Goal: Transaction & Acquisition: Purchase product/service

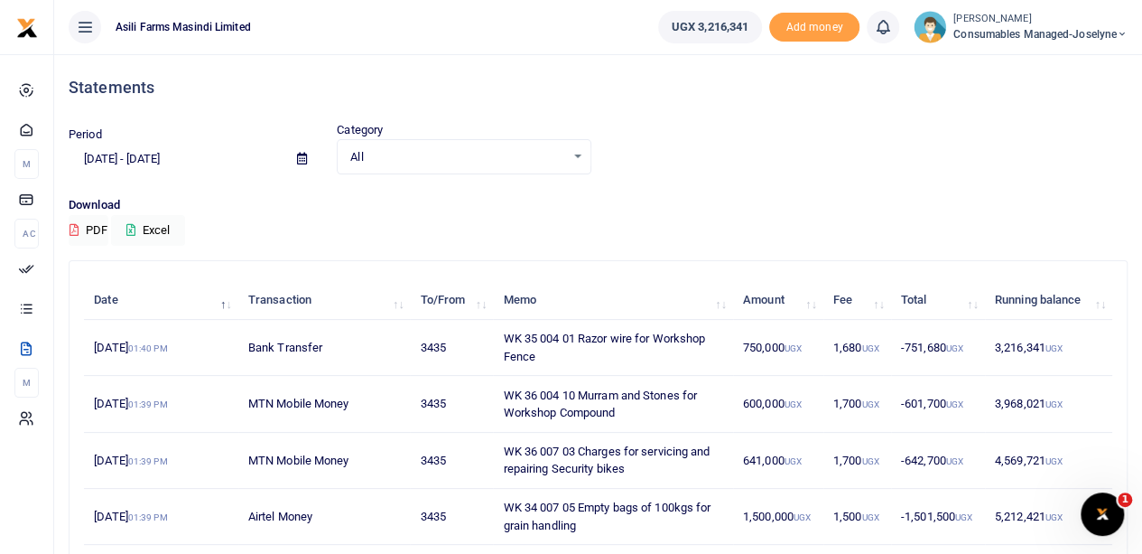
click at [984, 23] on small "[PERSON_NAME]" at bounding box center [1041, 19] width 174 height 15
click at [1032, 67] on link "Switch accounts" at bounding box center [1059, 65] width 143 height 25
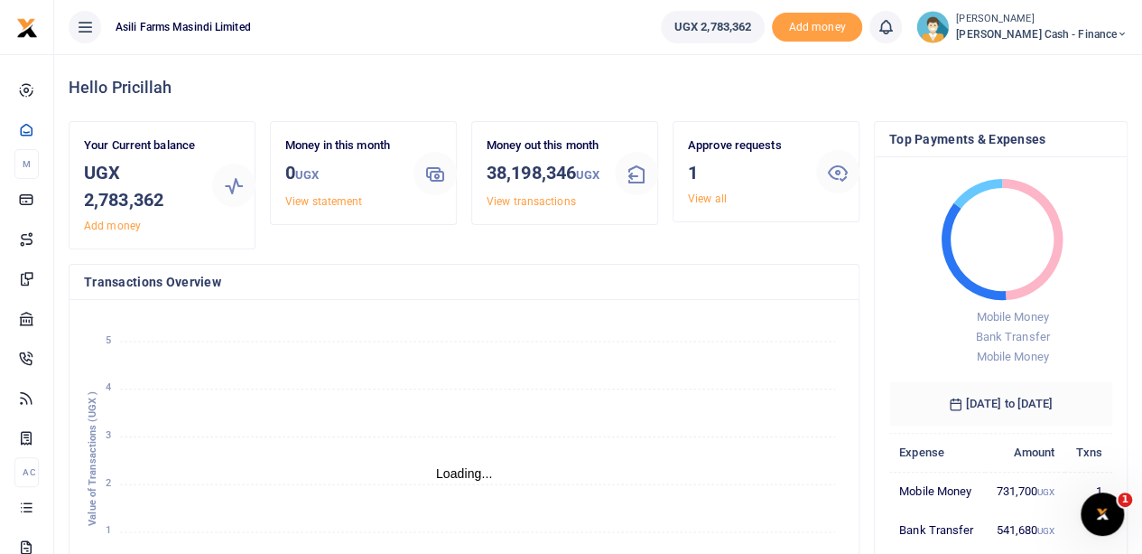
scroll to position [14, 14]
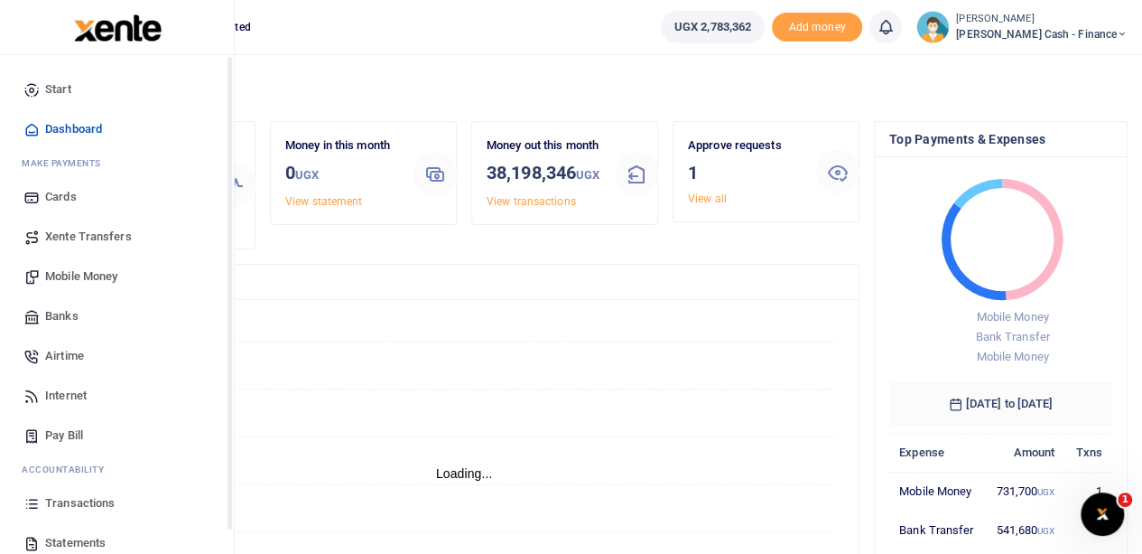
click at [61, 274] on span "Mobile Money" at bounding box center [81, 276] width 72 height 18
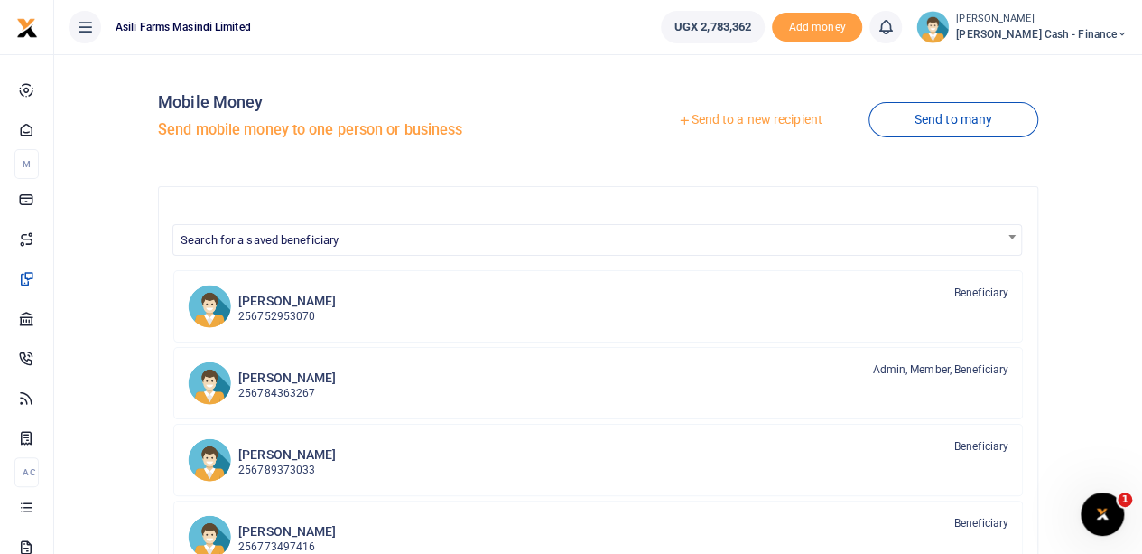
click at [717, 120] on link "Send to a new recipient" at bounding box center [750, 120] width 236 height 33
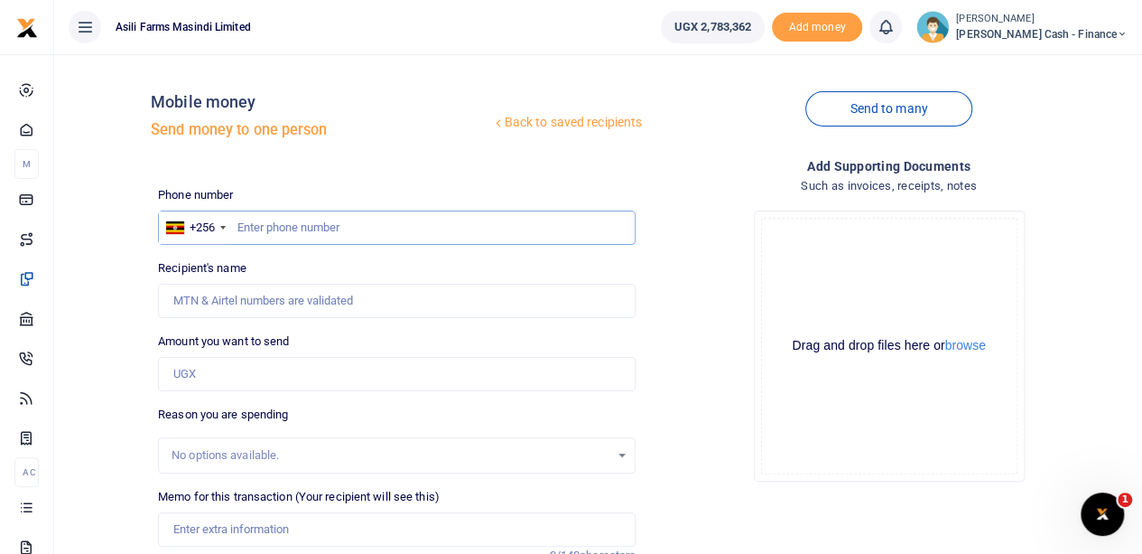
click at [250, 222] on input "text" at bounding box center [397, 227] width 478 height 34
type input "788574961"
type input "[PERSON_NAME]"
type input "788574961"
click at [218, 366] on input "Amount you want to send" at bounding box center [397, 374] width 478 height 34
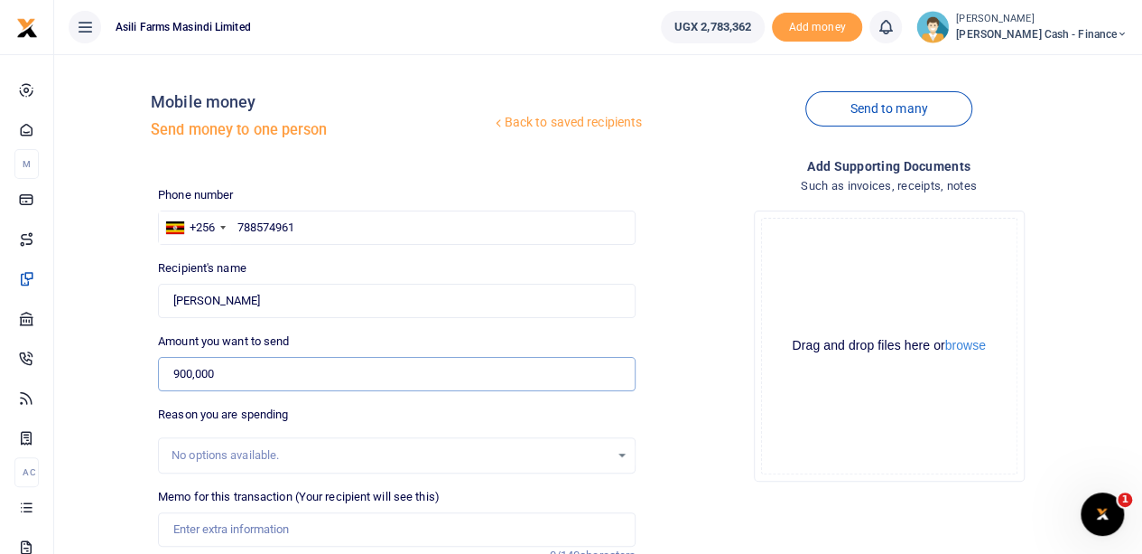
type input "900,000"
click at [200, 525] on input "Memo for this transaction (Your recipient will see this)" at bounding box center [397, 529] width 478 height 34
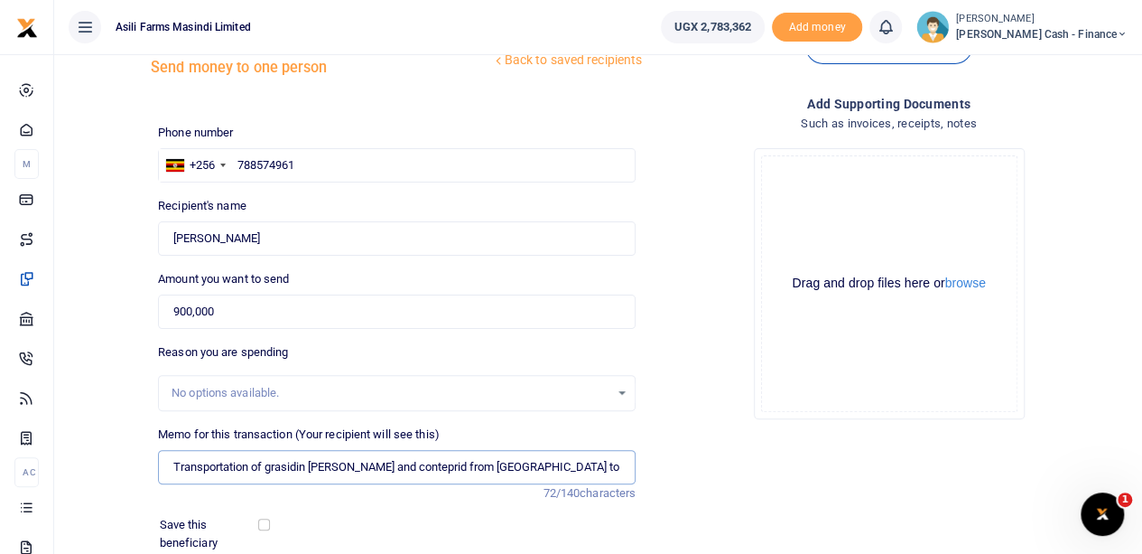
scroll to position [90, 0]
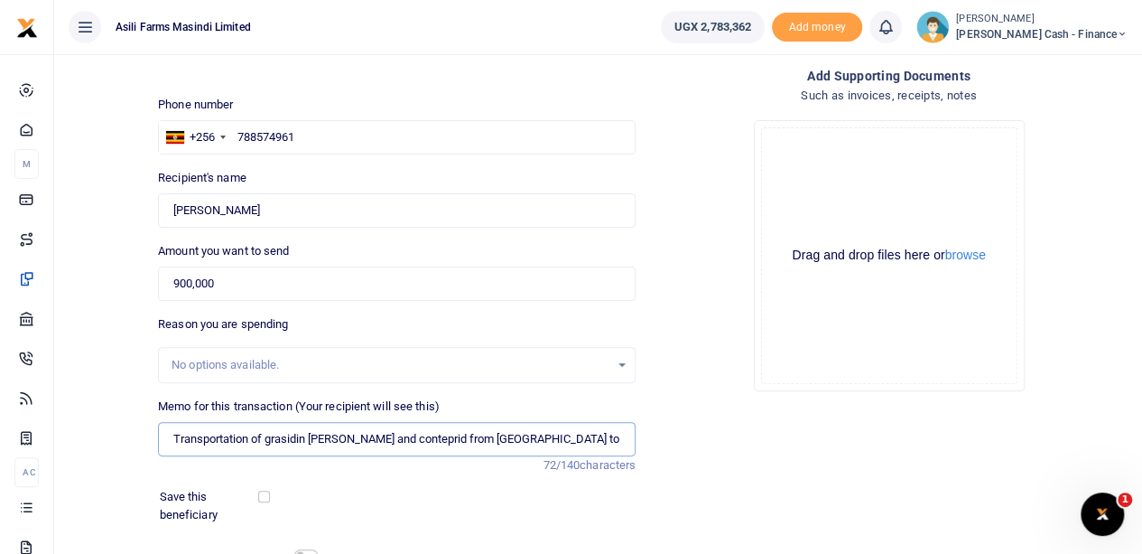
click at [285, 440] on input "Transportation of grasidin ridout and conteprid from kampala to kigumba" at bounding box center [397, 439] width 478 height 34
click at [283, 436] on input "Transportation of grasidin ridout and conteprid from kampala to kigumba" at bounding box center [397, 439] width 478 height 34
click at [385, 439] on input "Transportation of grasidin rid out and conteprid from kampala to kigumba" at bounding box center [397, 439] width 478 height 34
click at [396, 438] on input "Transportation of grasidin rid out and conteprid from kampala to kigumba" at bounding box center [397, 439] width 478 height 34
drag, startPoint x: 396, startPoint y: 438, endPoint x: 386, endPoint y: 437, distance: 10.0
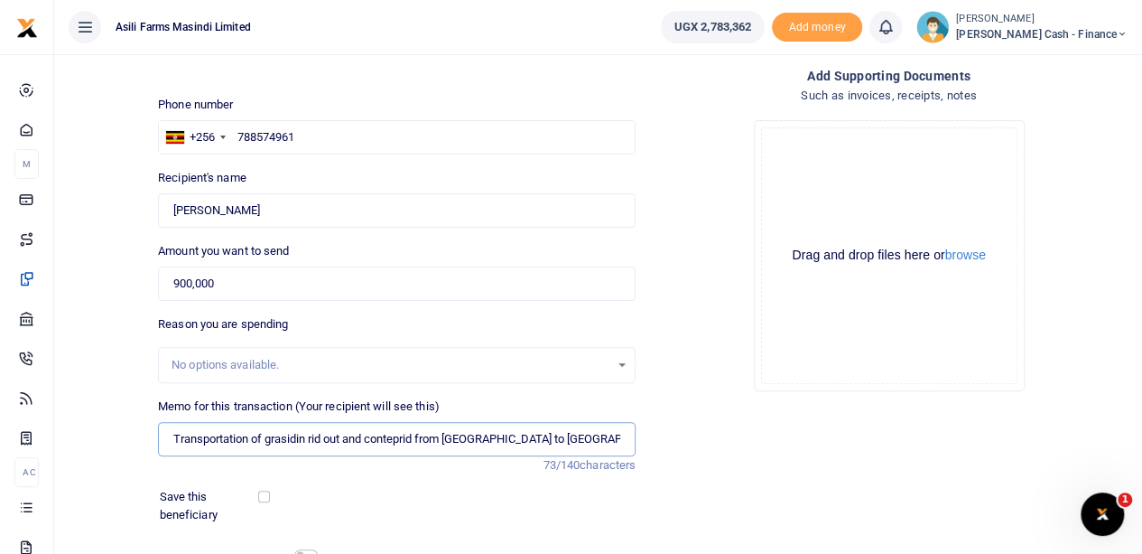
click at [386, 437] on input "Transportation of grasidin rid out and conteprid from kampala to kigumba" at bounding box center [397, 439] width 478 height 34
click at [973, 252] on button "browse" at bounding box center [965, 255] width 41 height 14
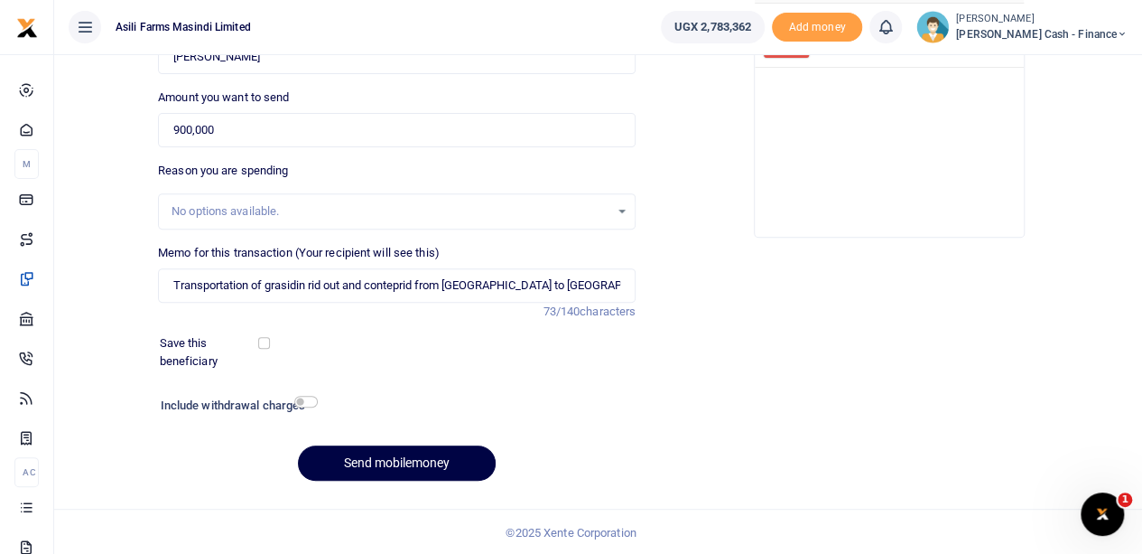
scroll to position [0, 0]
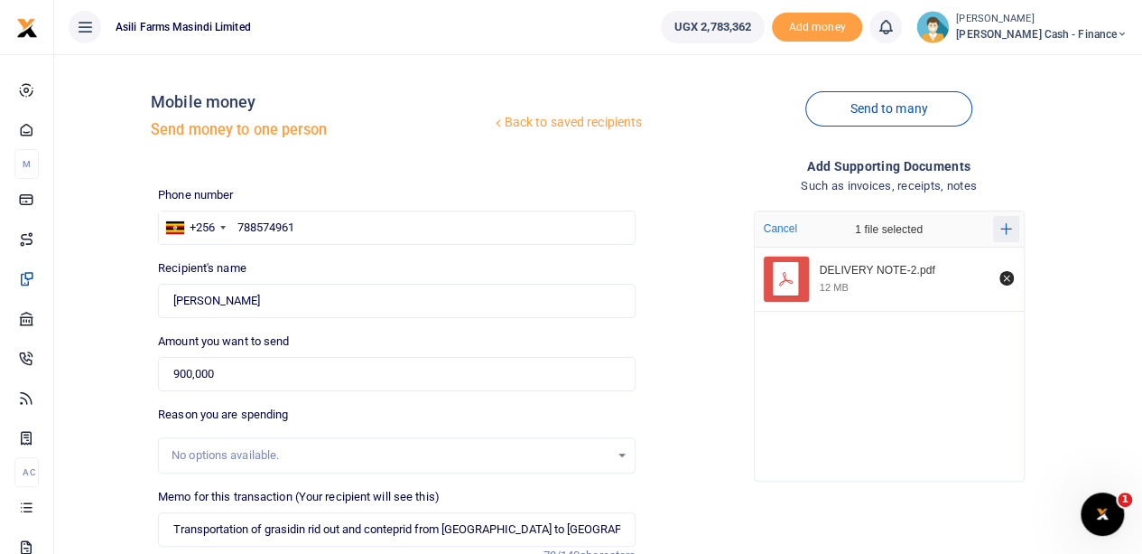
click at [1004, 225] on icon "Add more files" at bounding box center [1007, 229] width 12 height 14
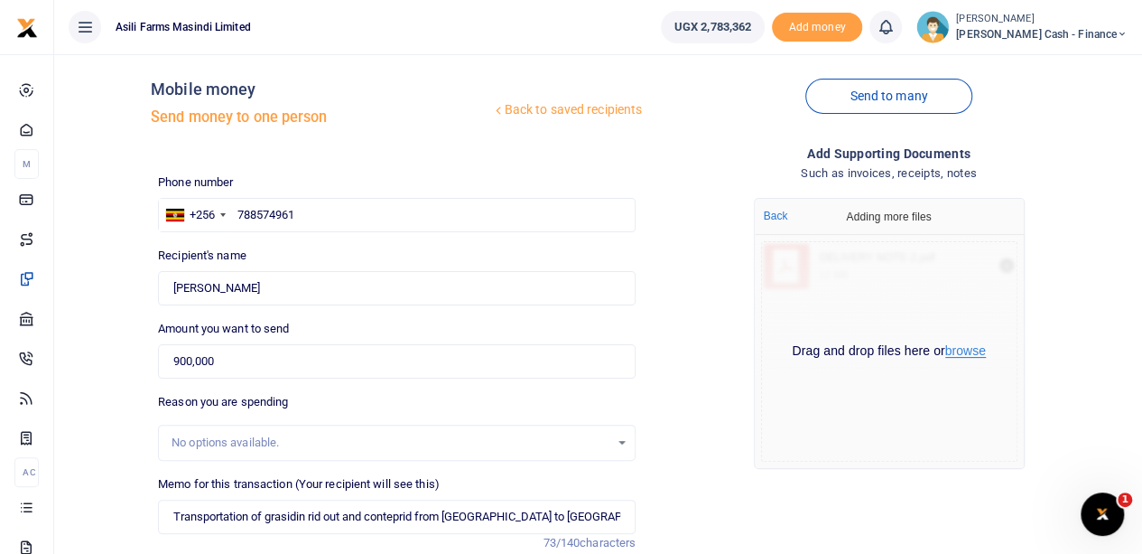
scroll to position [90, 0]
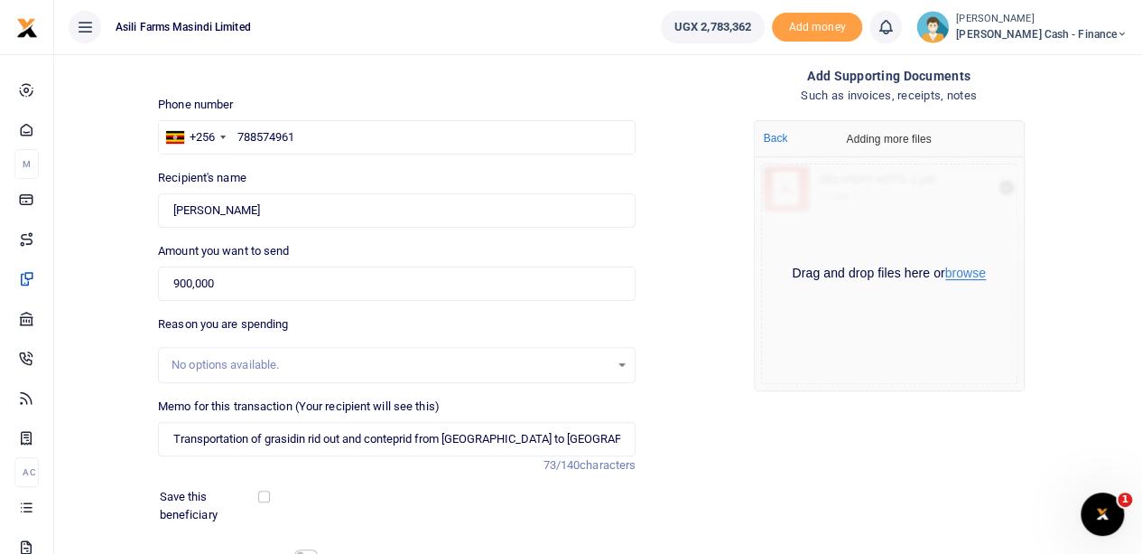
click at [963, 275] on button "browse" at bounding box center [965, 273] width 41 height 14
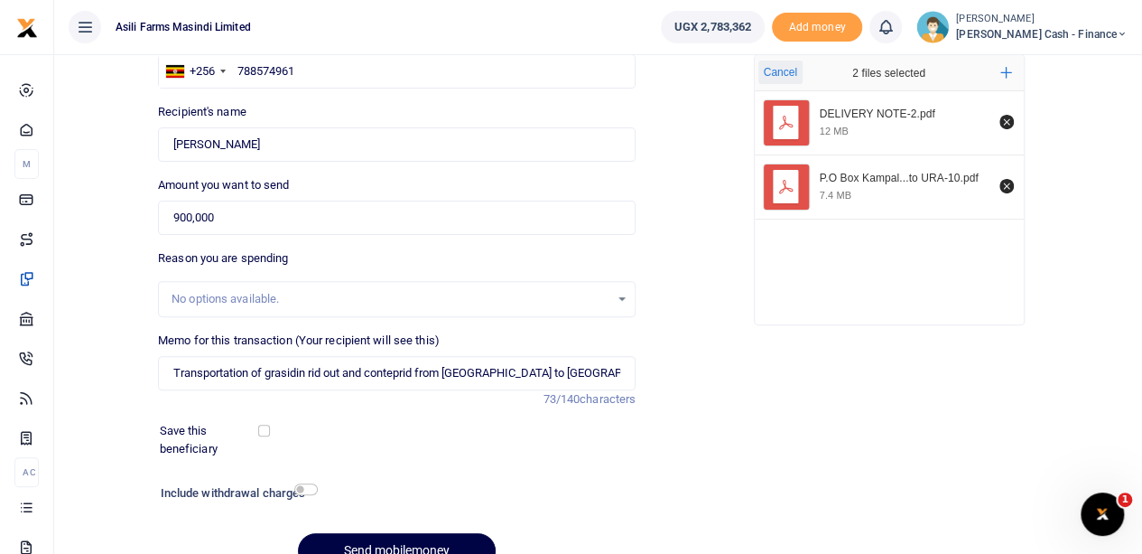
scroll to position [181, 0]
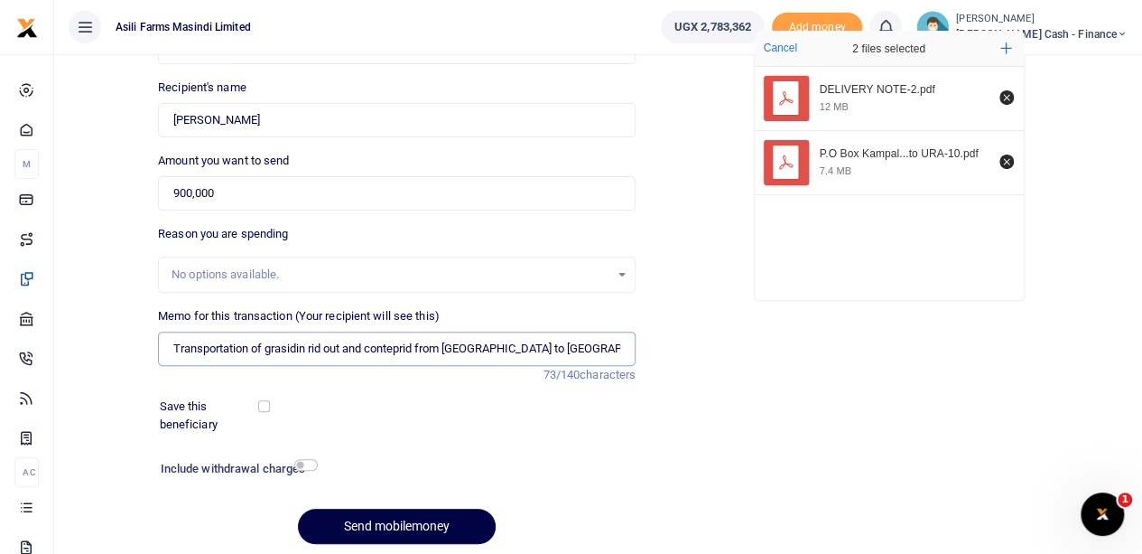
click at [565, 349] on input "Transportation of grasidin rid out and conteprid from kampala to kigumba" at bounding box center [397, 348] width 478 height 34
click at [170, 346] on input "Transportation of grasidin rid out and conteprid from kampala to kigumba to EG" at bounding box center [397, 348] width 478 height 34
click at [567, 349] on input "Transportation of grasidin rid out and conteprid from kampala to kigumba to EG" at bounding box center [397, 348] width 478 height 34
click at [612, 345] on input "Transportation of grasidin rid out and conteprid from kampala to kigumba by EG" at bounding box center [397, 348] width 478 height 34
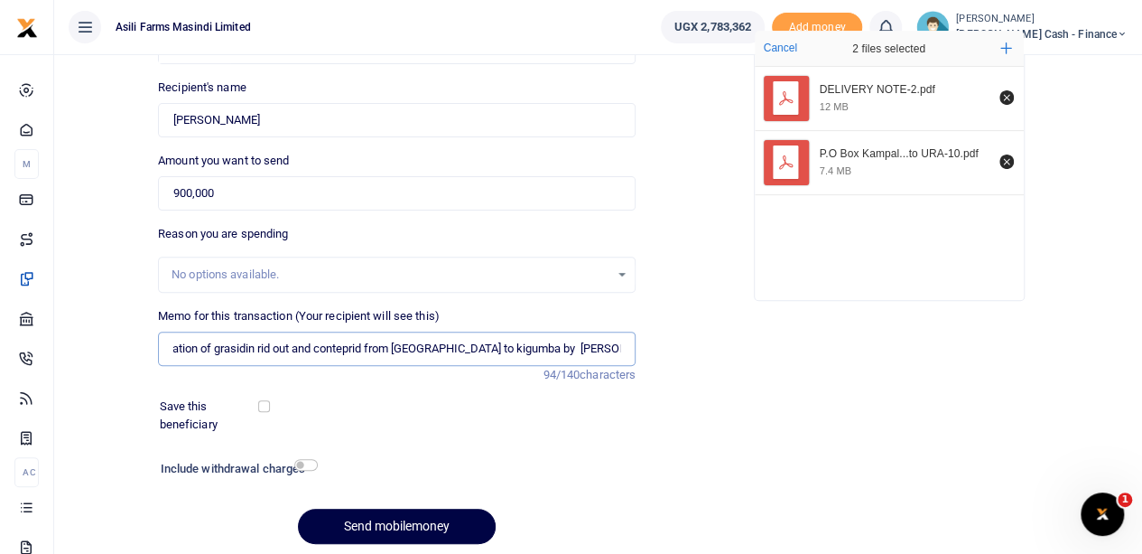
type input "Transportation of grasidin rid out and conteprid from kampala to kigumba by EG …"
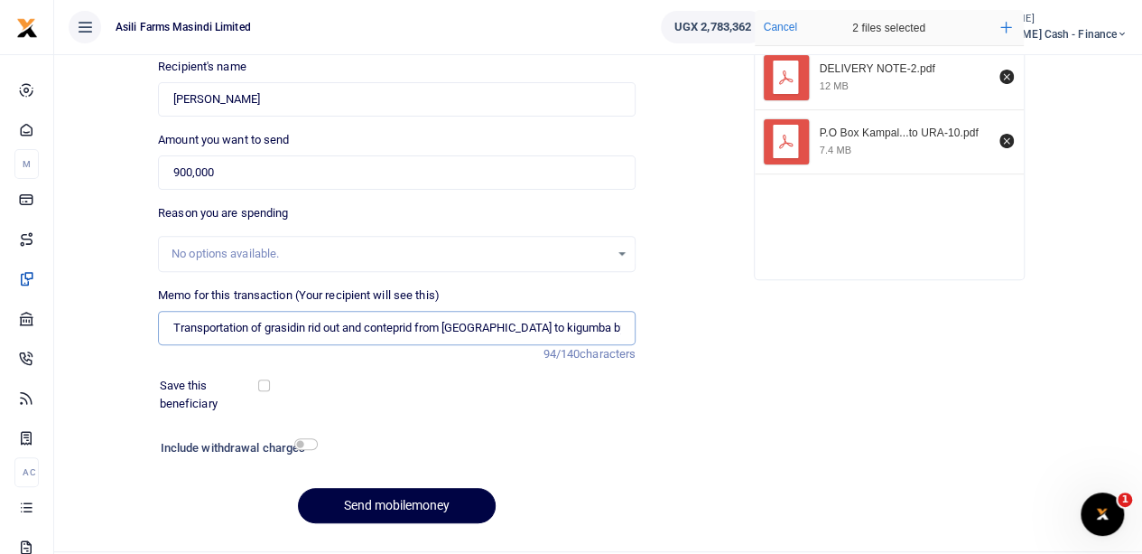
scroll to position [244, 0]
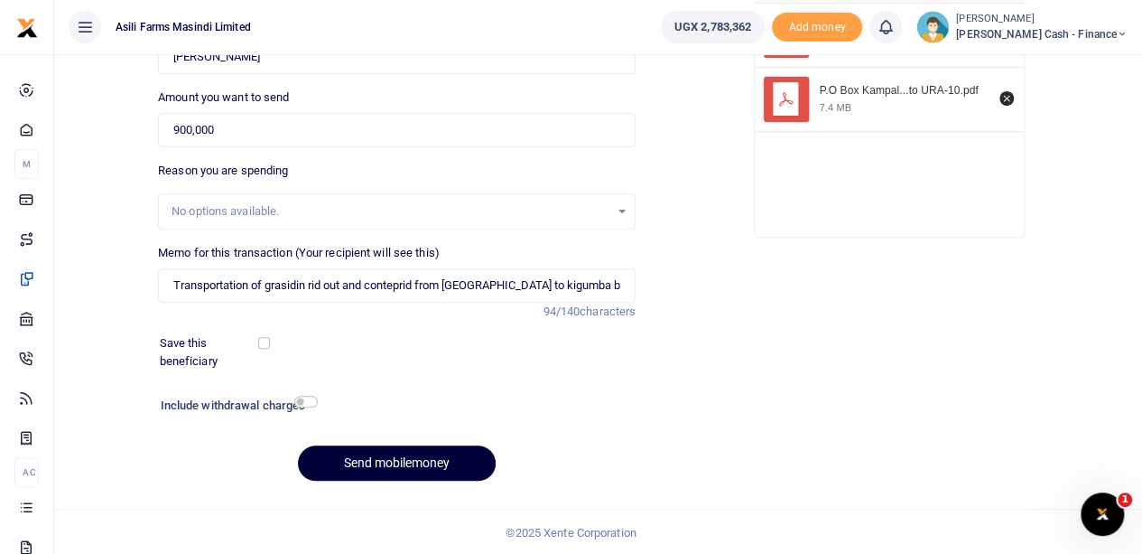
click at [364, 462] on button "Send mobilemoney" at bounding box center [397, 462] width 198 height 35
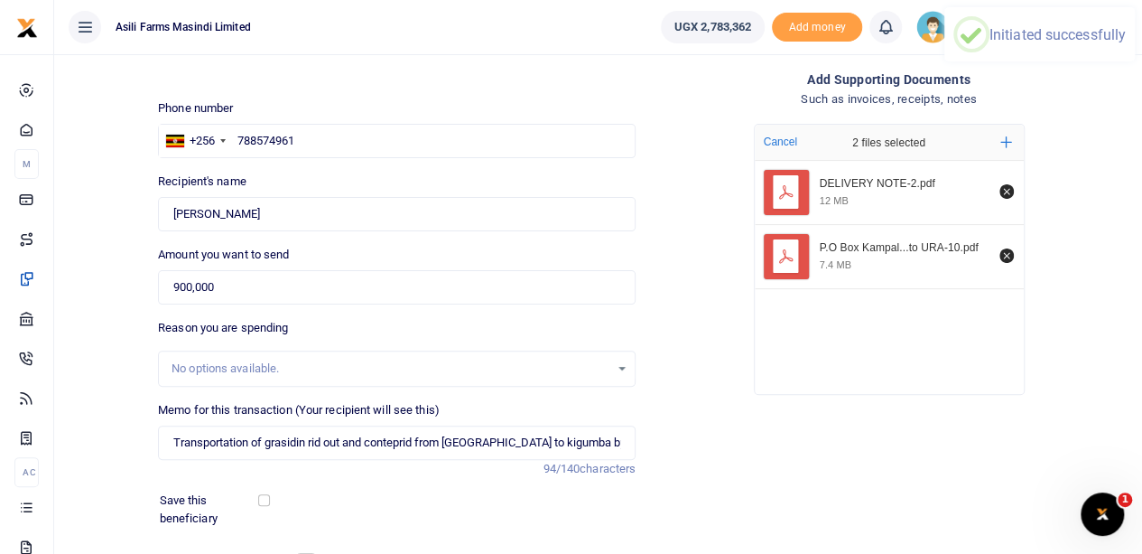
scroll to position [63, 0]
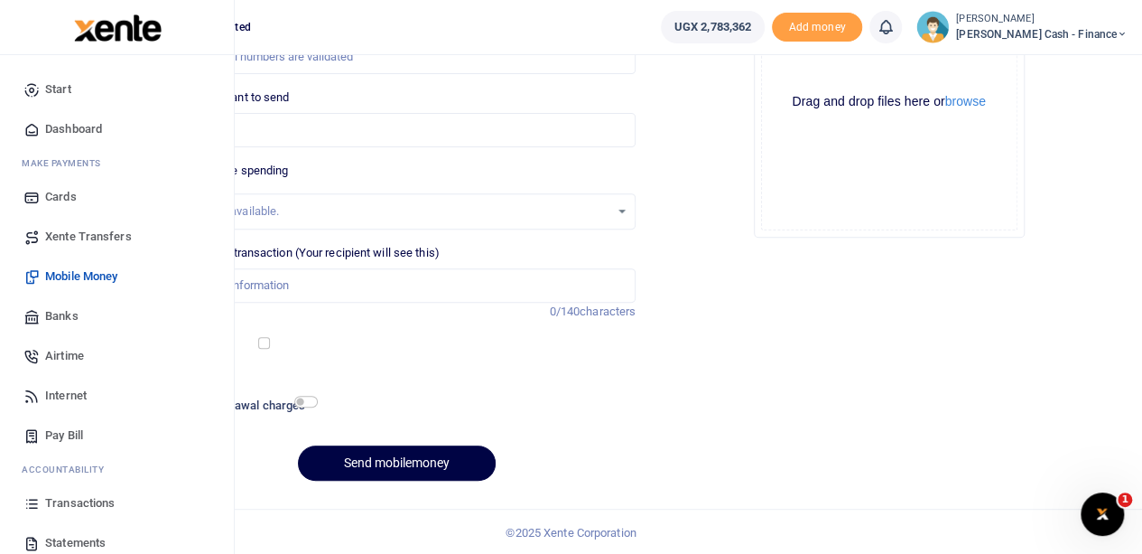
click at [92, 498] on span "Transactions" at bounding box center [80, 503] width 70 height 18
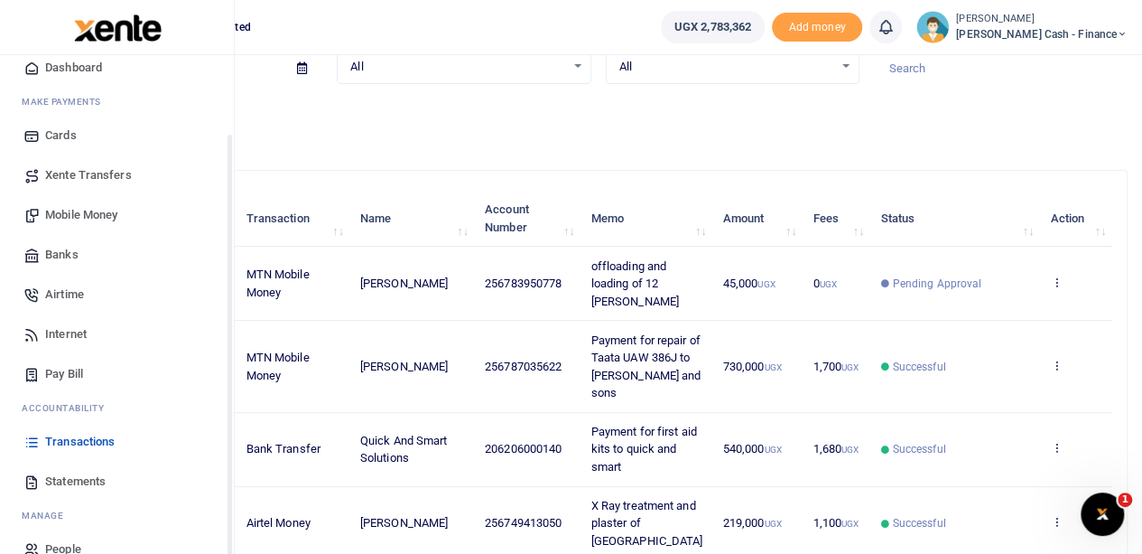
scroll to position [90, 0]
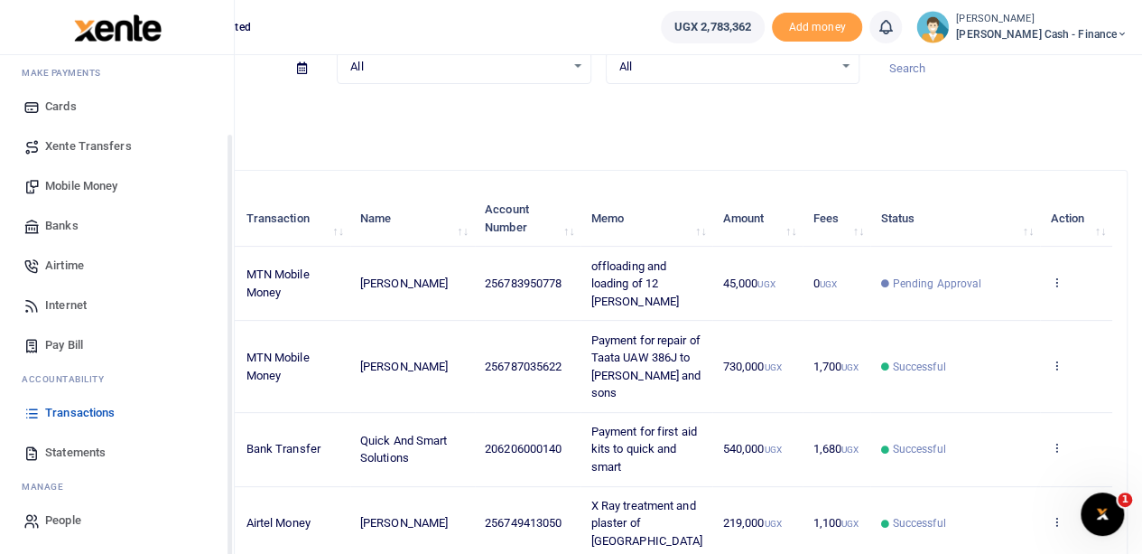
click at [89, 450] on span "Statements" at bounding box center [75, 452] width 60 height 18
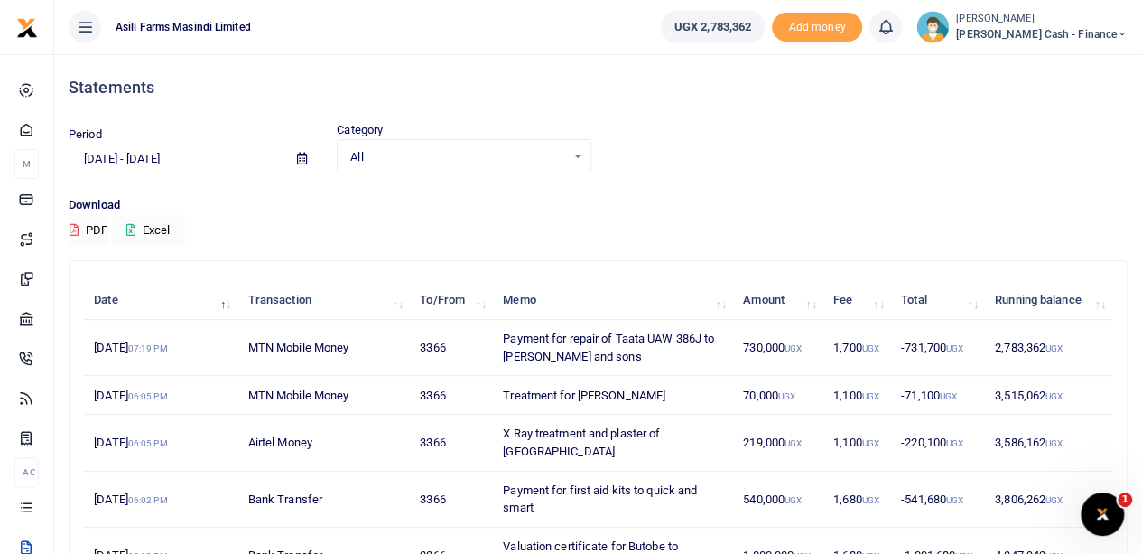
scroll to position [90, 0]
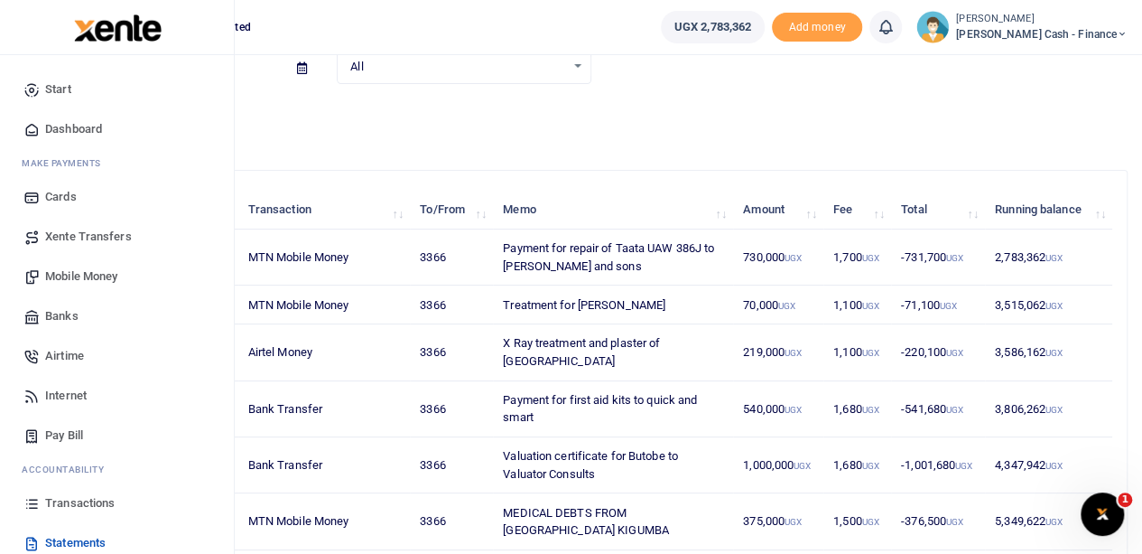
click at [62, 499] on span "Transactions" at bounding box center [80, 503] width 70 height 18
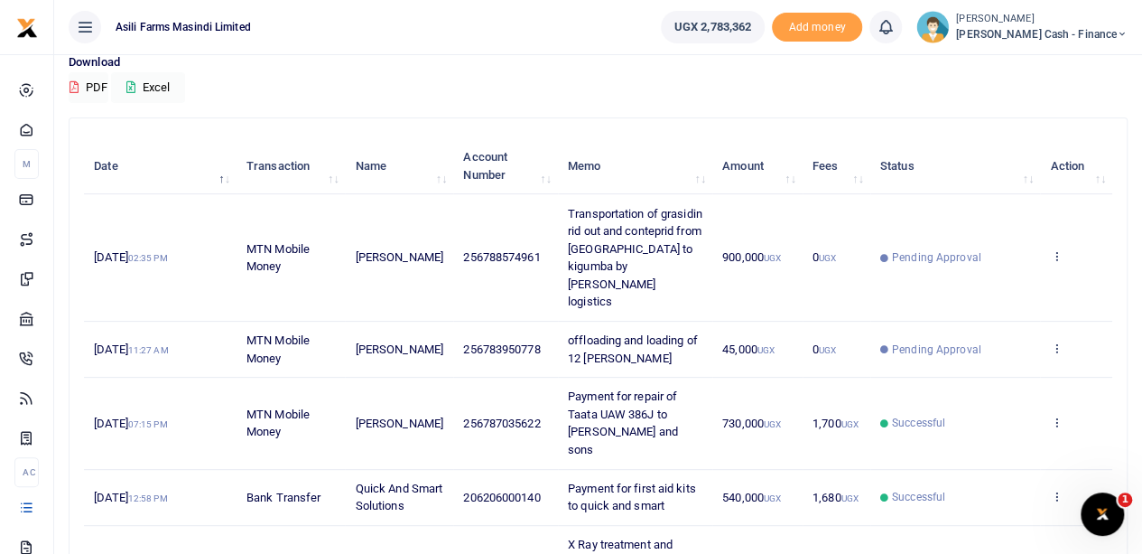
scroll to position [181, 0]
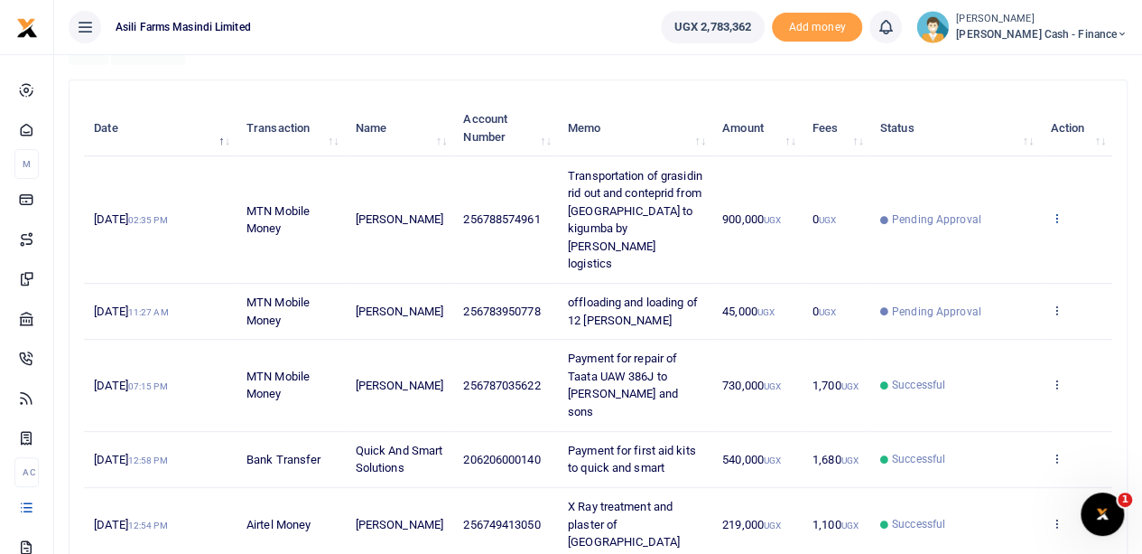
click at [1056, 211] on icon at bounding box center [1056, 217] width 12 height 13
click at [1022, 238] on link "View details" at bounding box center [990, 239] width 143 height 25
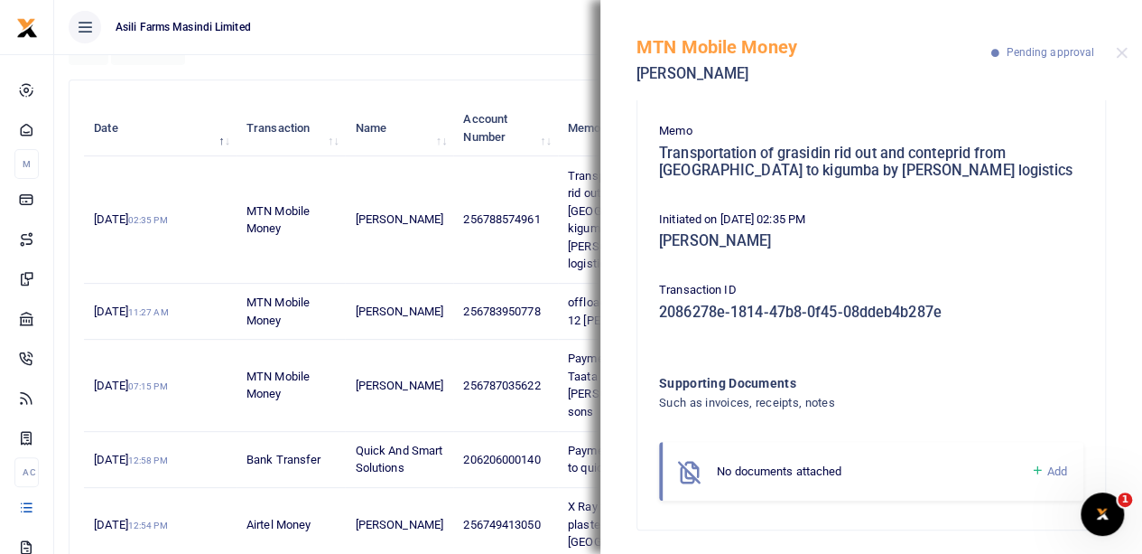
scroll to position [150, 0]
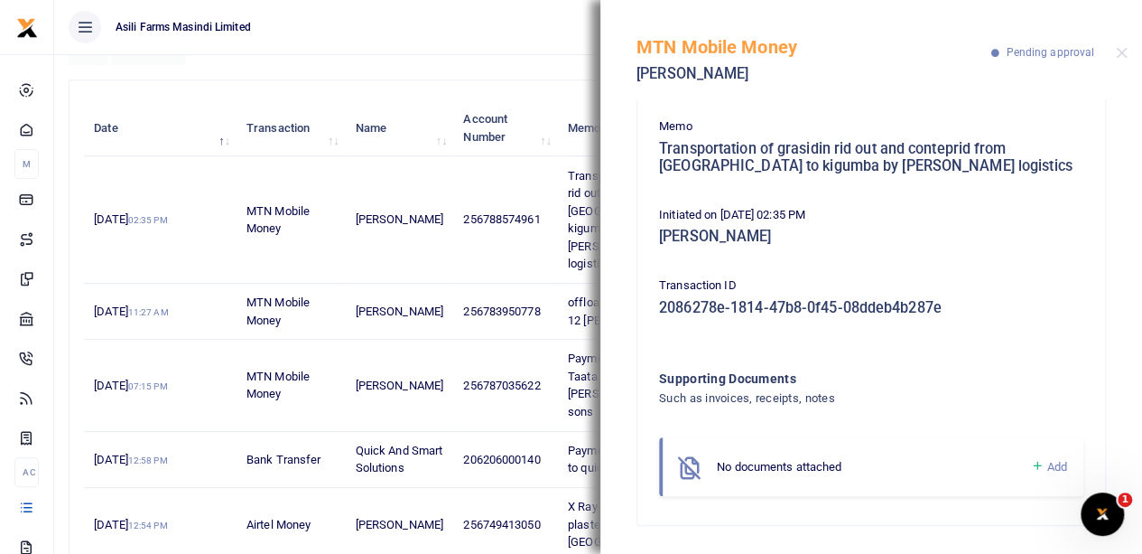
click at [1047, 464] on span "Add" at bounding box center [1057, 467] width 20 height 14
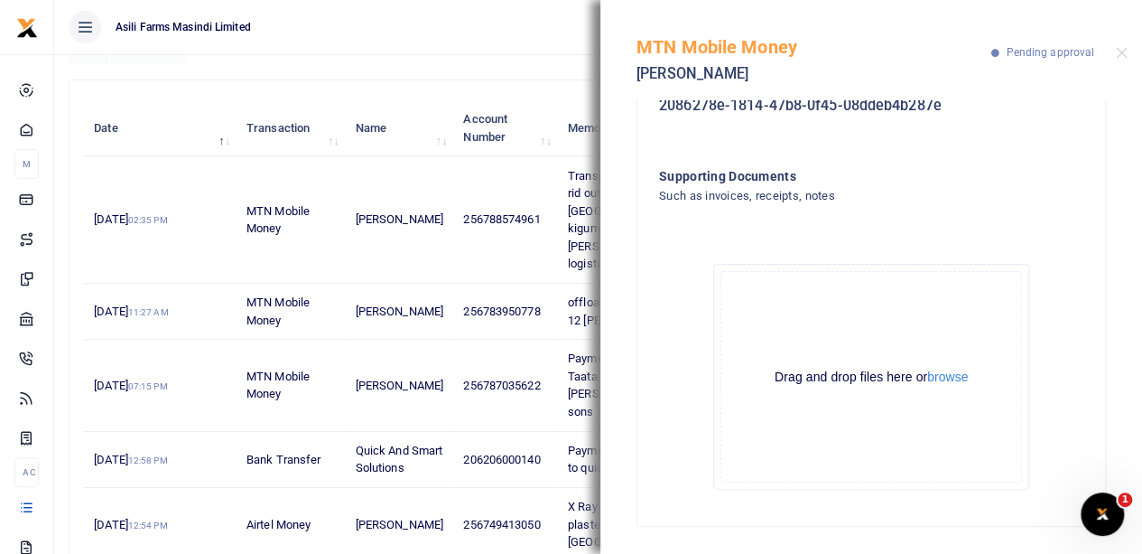
scroll to position [353, 0]
click at [933, 377] on button "browse" at bounding box center [947, 376] width 41 height 14
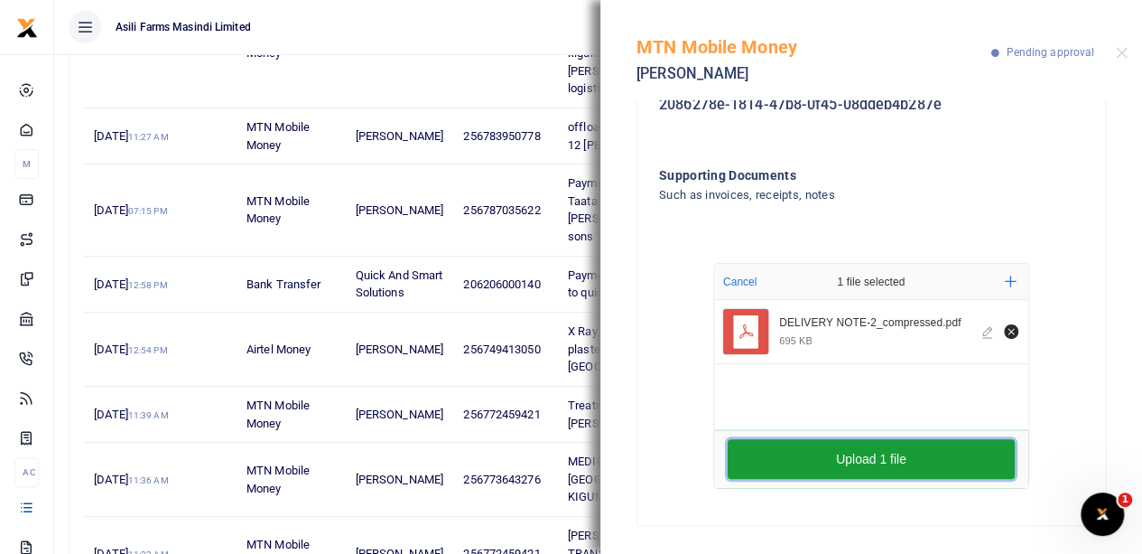
scroll to position [361, 0]
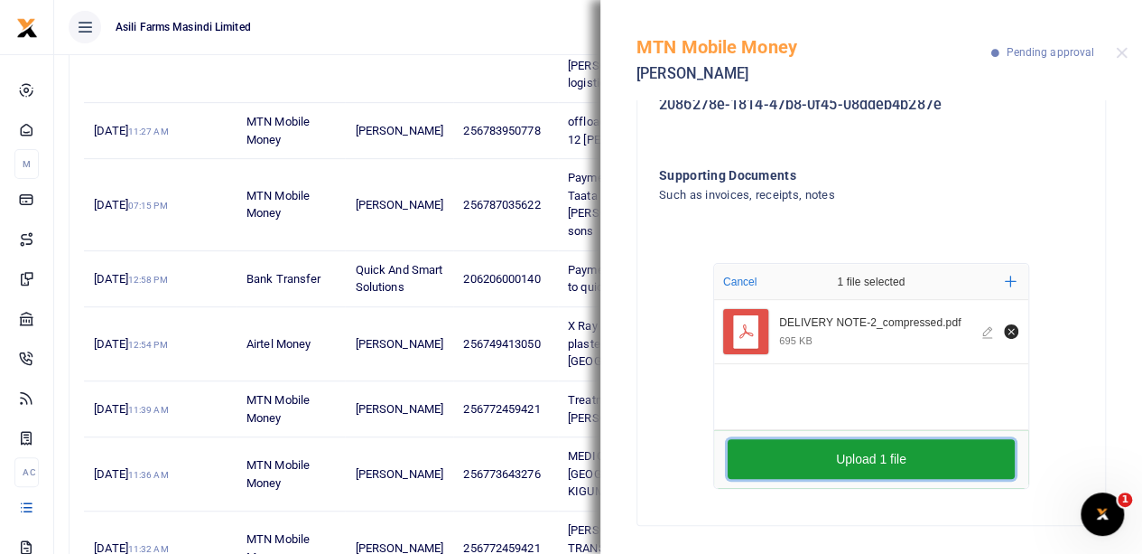
click at [872, 451] on button "Upload 1 file" at bounding box center [871, 459] width 287 height 40
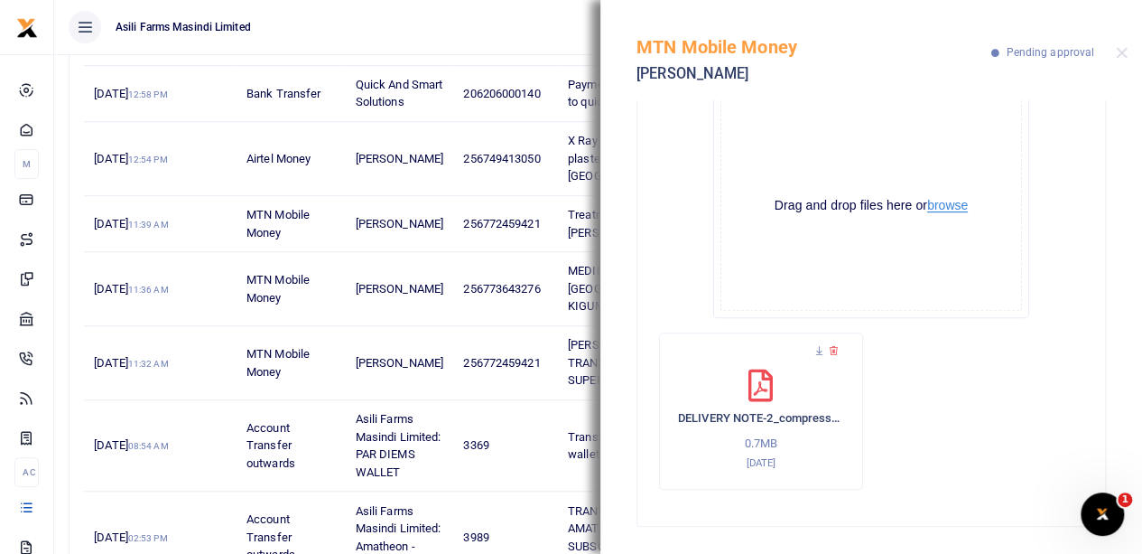
scroll to position [659, 0]
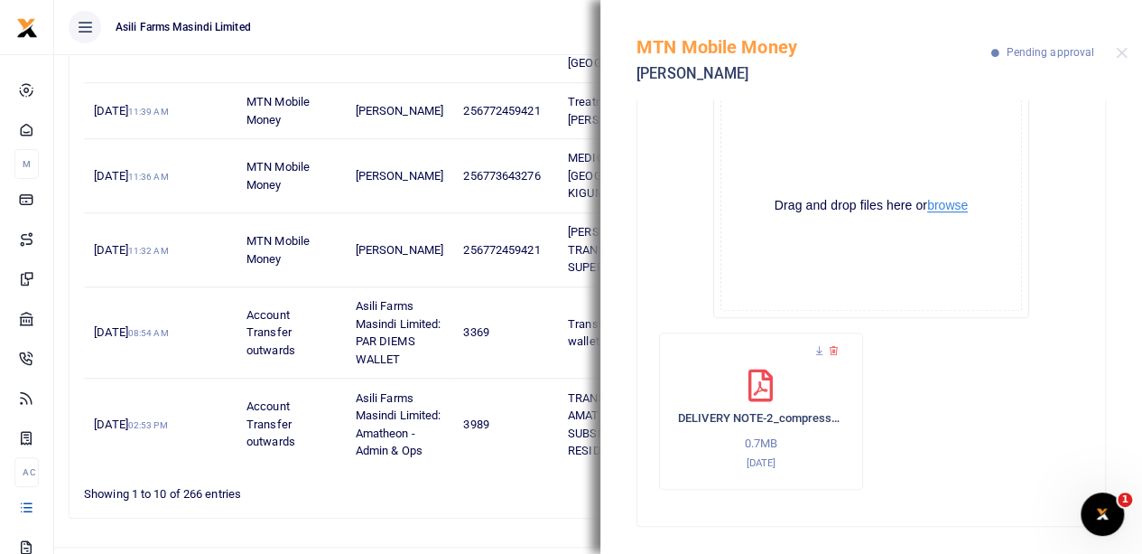
click at [935, 205] on button "browse" at bounding box center [947, 206] width 41 height 14
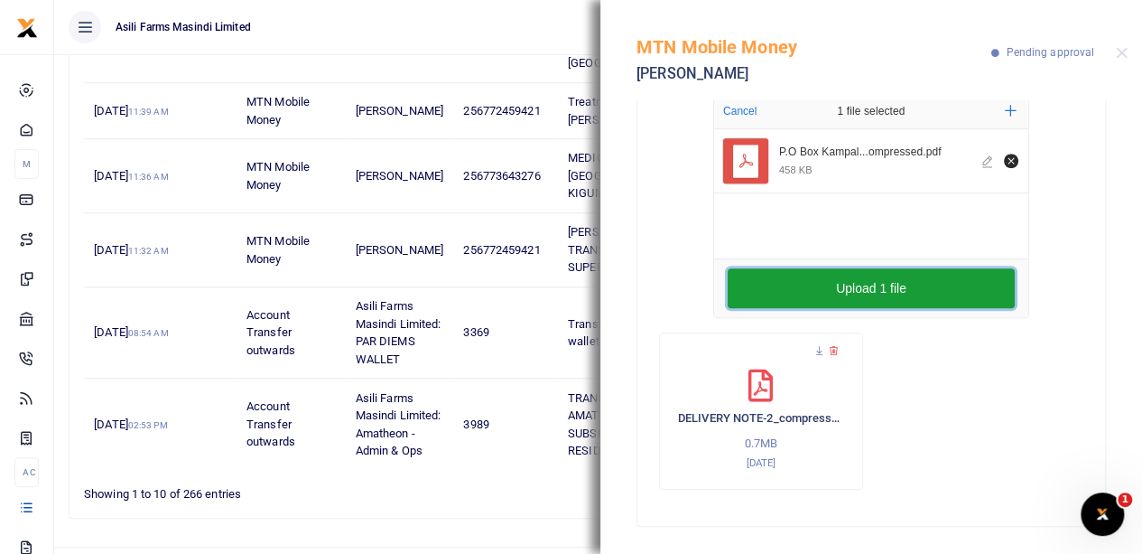
click at [850, 280] on button "Upload 1 file" at bounding box center [871, 288] width 287 height 40
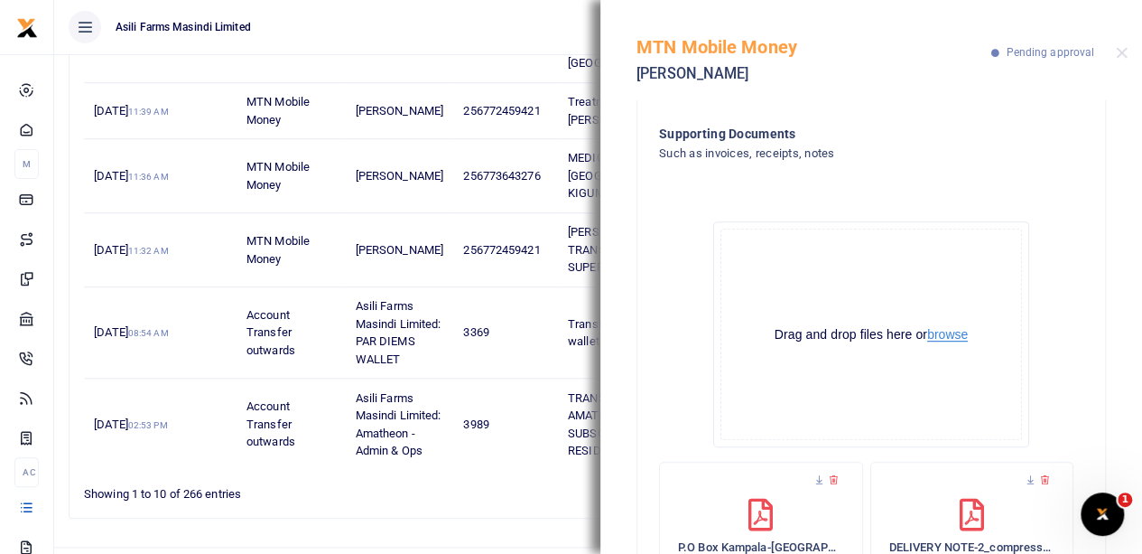
scroll to position [524, 0]
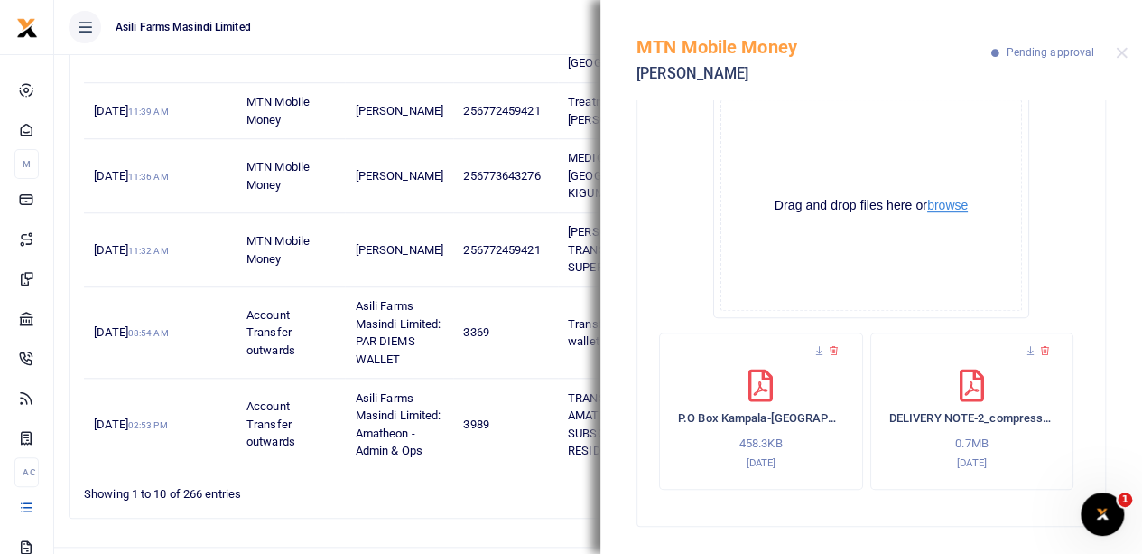
click at [935, 207] on button "browse" at bounding box center [947, 206] width 41 height 14
click at [937, 205] on button "browse" at bounding box center [947, 206] width 41 height 14
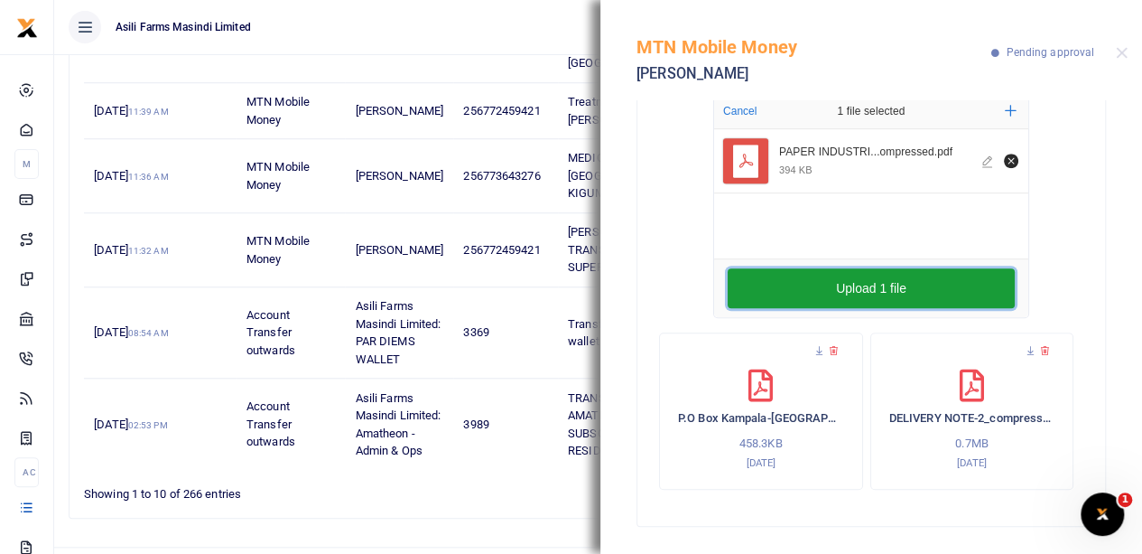
click at [811, 277] on button "Upload 1 file" at bounding box center [871, 288] width 287 height 40
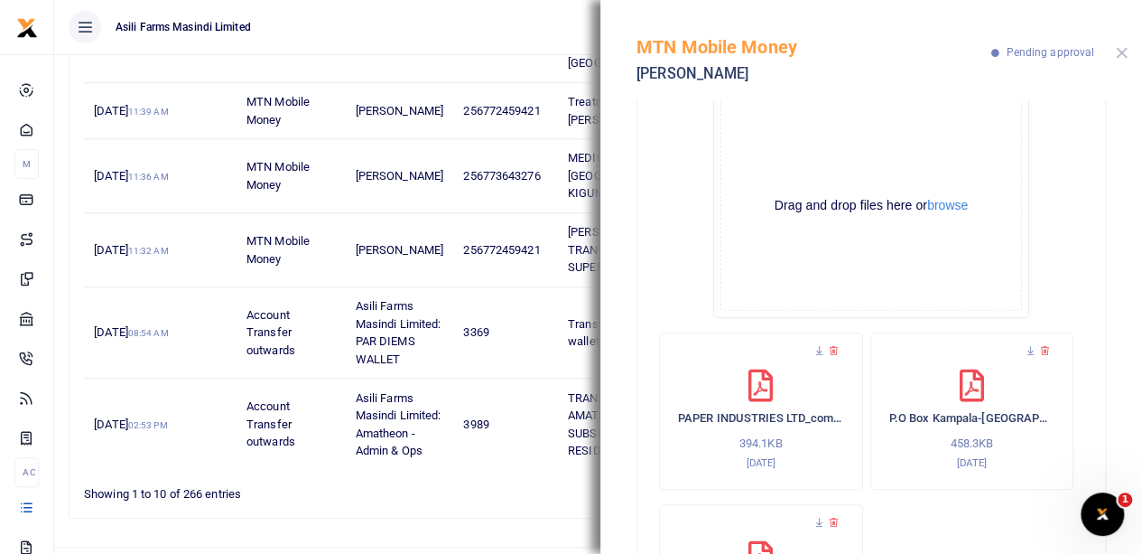
click at [1121, 48] on button "Close" at bounding box center [1122, 53] width 12 height 12
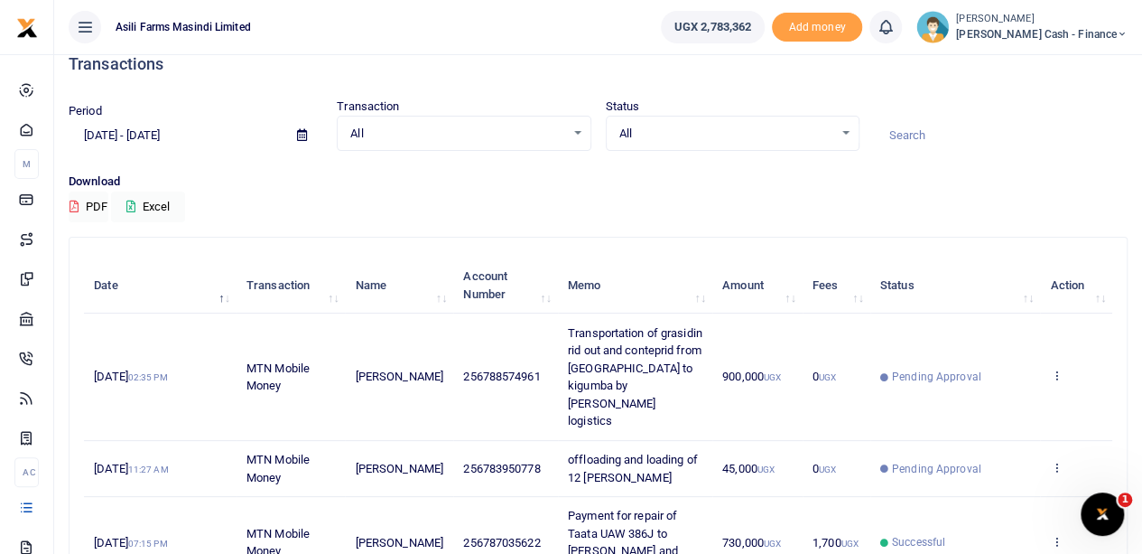
scroll to position [0, 0]
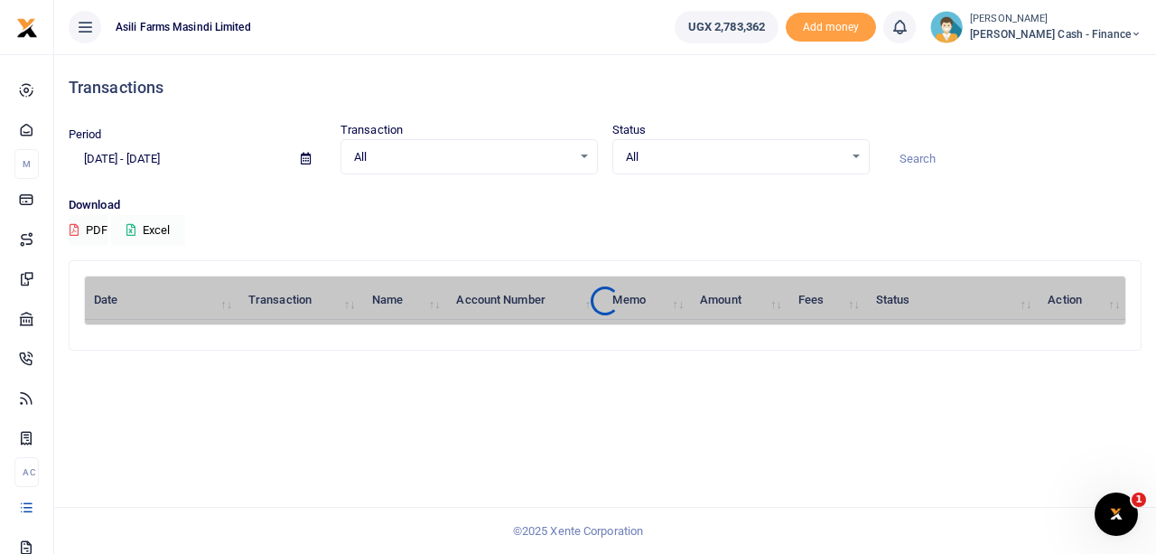
click at [160, 228] on button "Excel" at bounding box center [148, 230] width 74 height 31
click at [299, 154] on span at bounding box center [305, 159] width 41 height 31
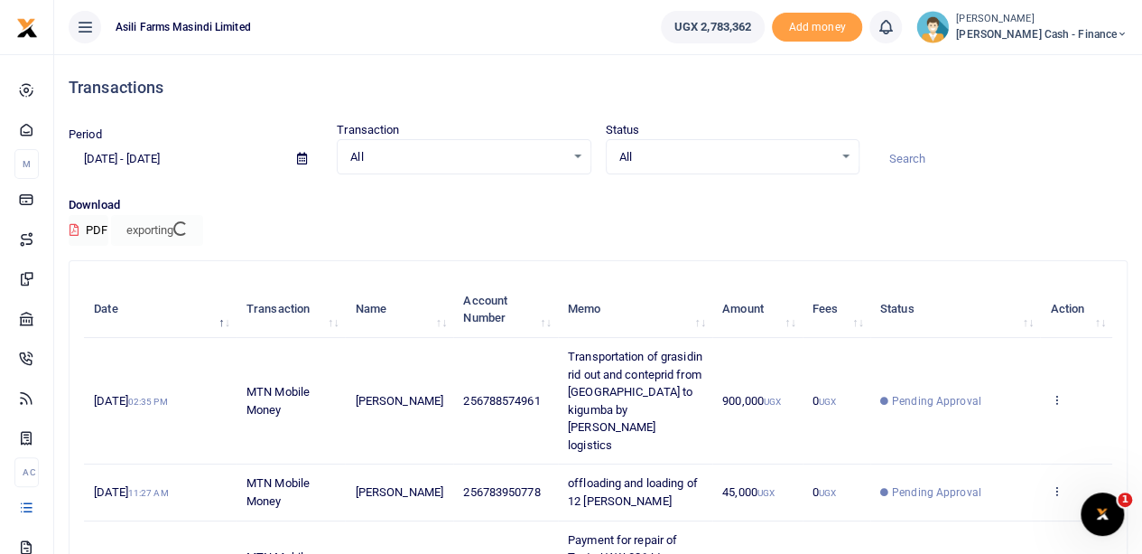
click at [299, 158] on icon at bounding box center [302, 159] width 10 height 12
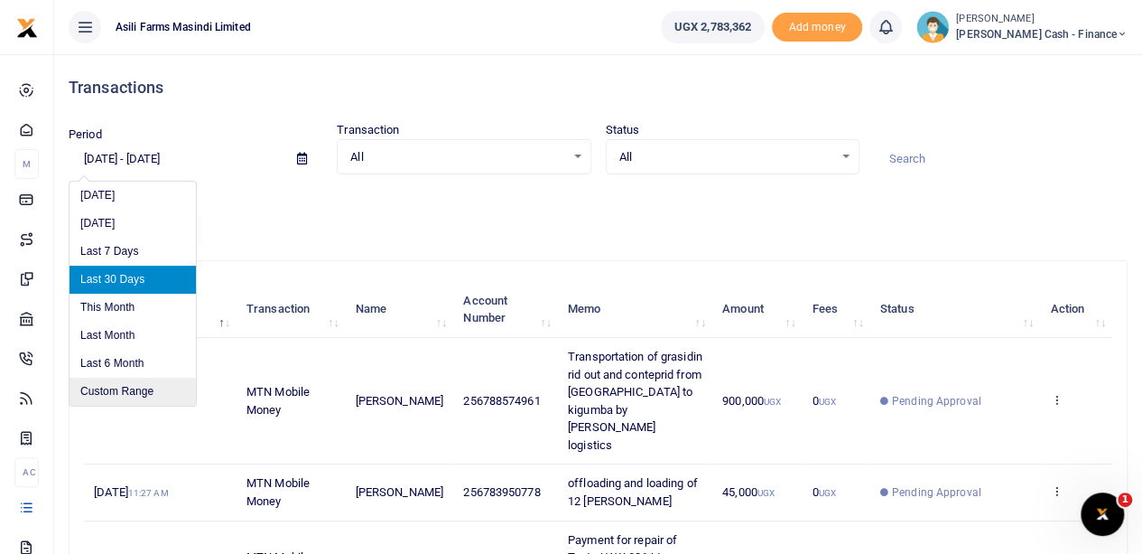
click at [112, 382] on li "Custom Range" at bounding box center [133, 391] width 126 height 28
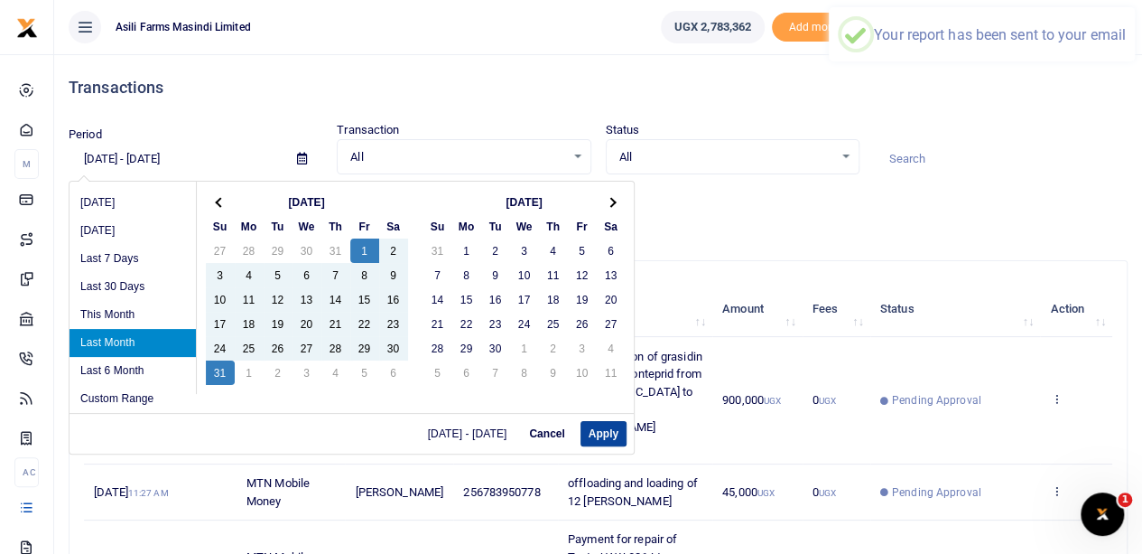
click at [601, 433] on button "Apply" at bounding box center [604, 433] width 46 height 25
type input "[DATE] - [DATE]"
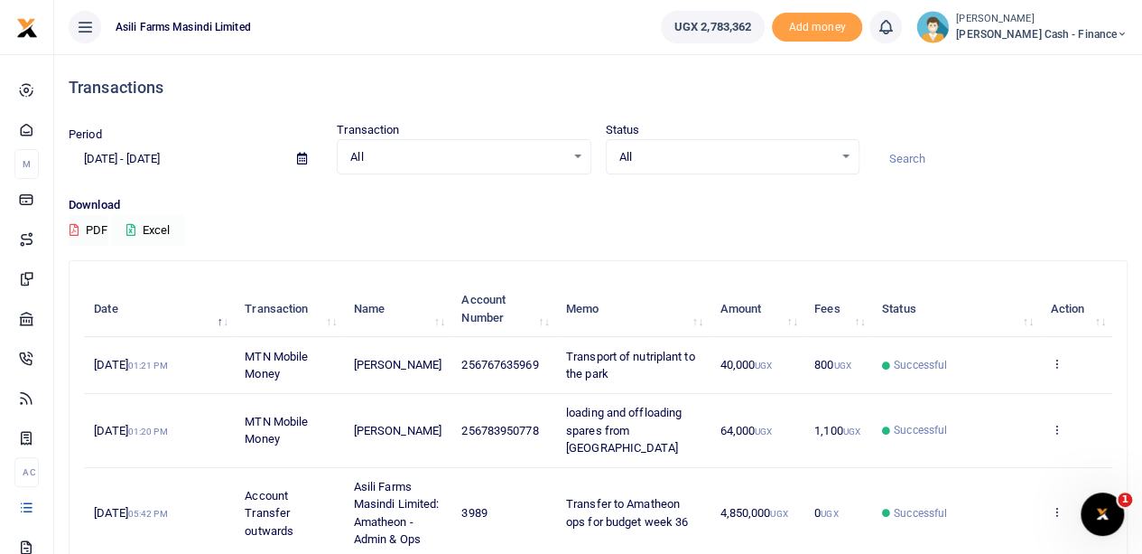
click at [157, 228] on button "Excel" at bounding box center [148, 230] width 74 height 31
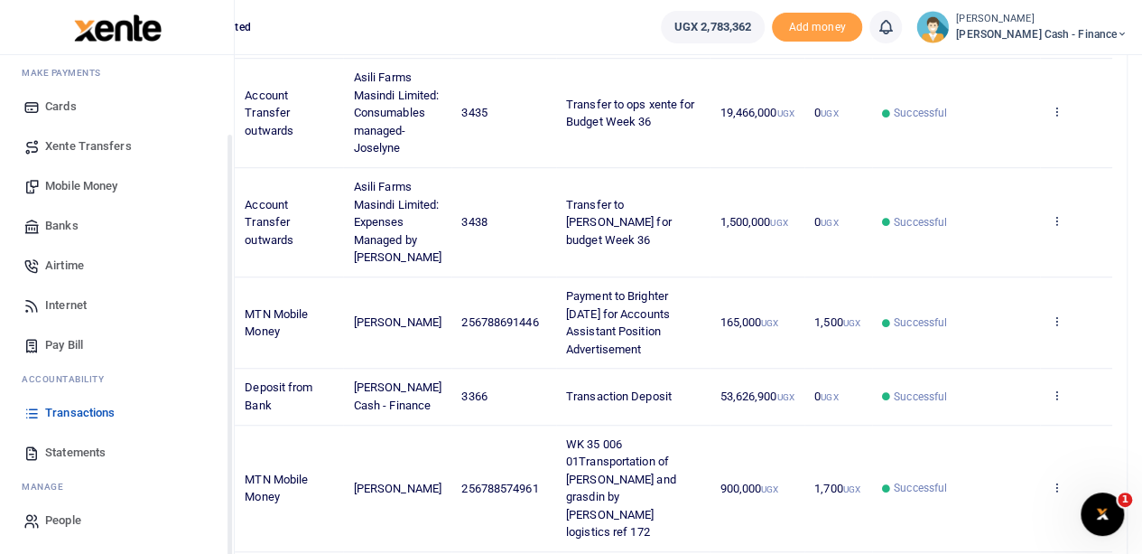
scroll to position [542, 0]
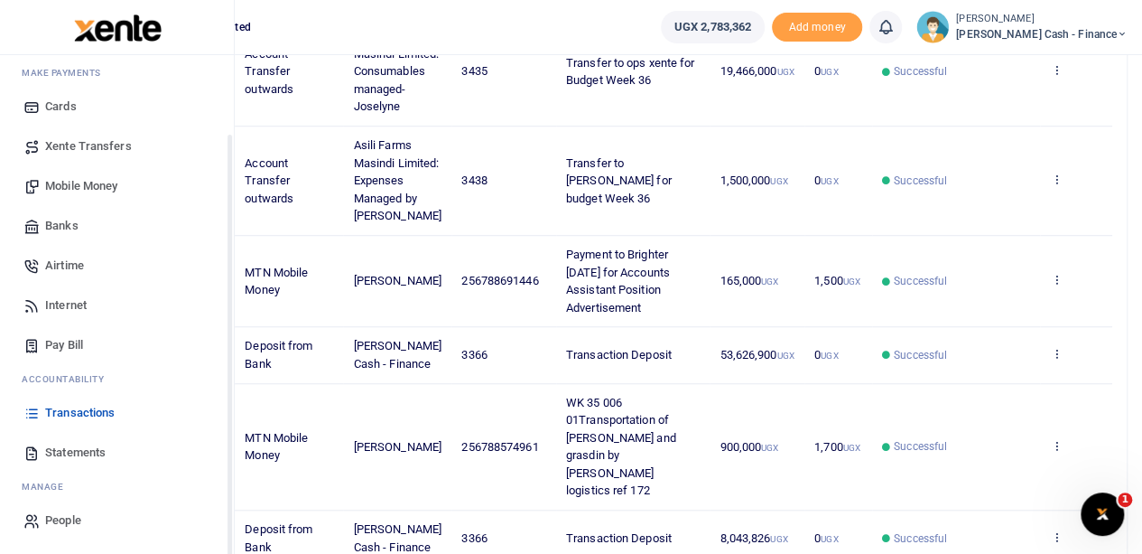
click at [67, 450] on span "Statements" at bounding box center [75, 452] width 60 height 18
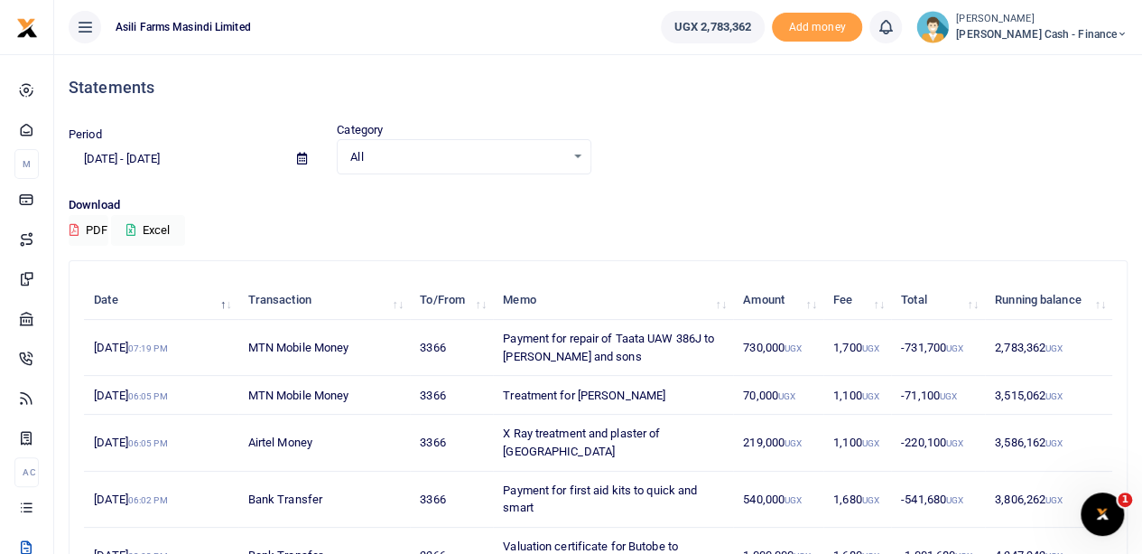
click at [297, 155] on icon at bounding box center [302, 159] width 10 height 12
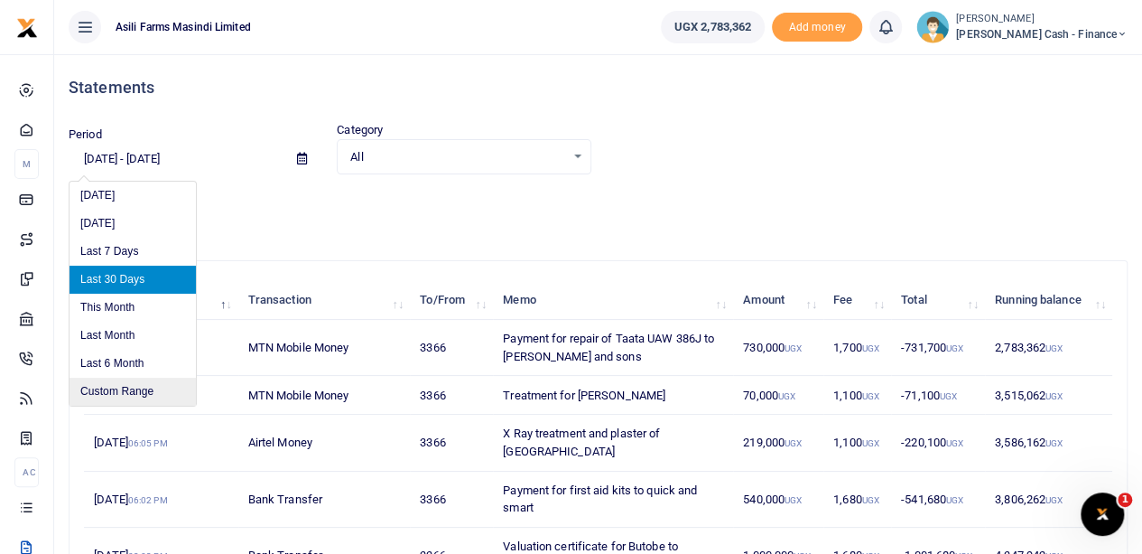
click at [108, 392] on li "Custom Range" at bounding box center [133, 391] width 126 height 28
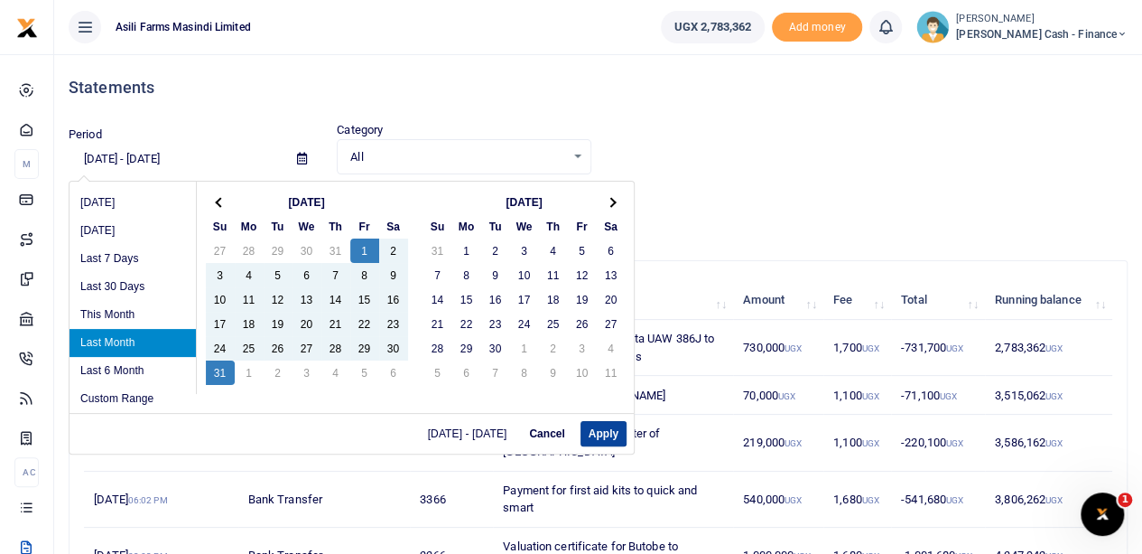
click at [610, 431] on button "Apply" at bounding box center [604, 433] width 46 height 25
type input "[DATE] - [DATE]"
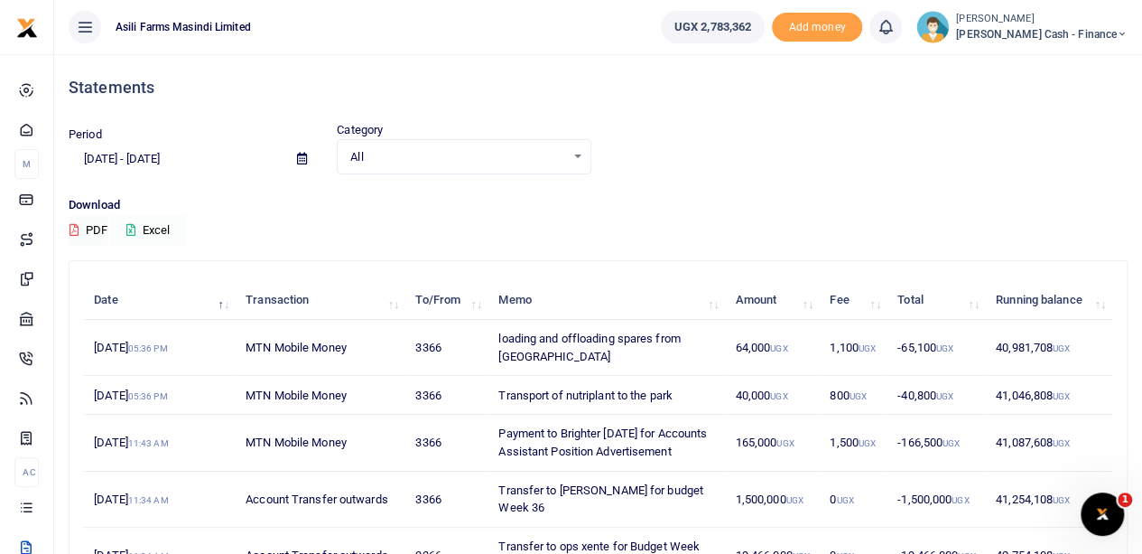
click at [154, 229] on button "Excel" at bounding box center [148, 230] width 74 height 31
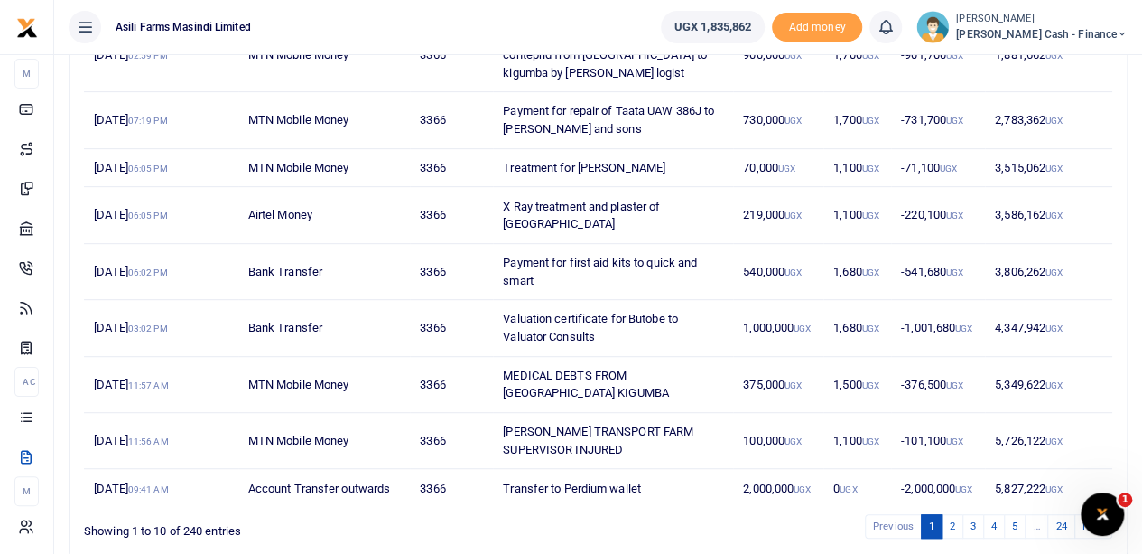
scroll to position [395, 0]
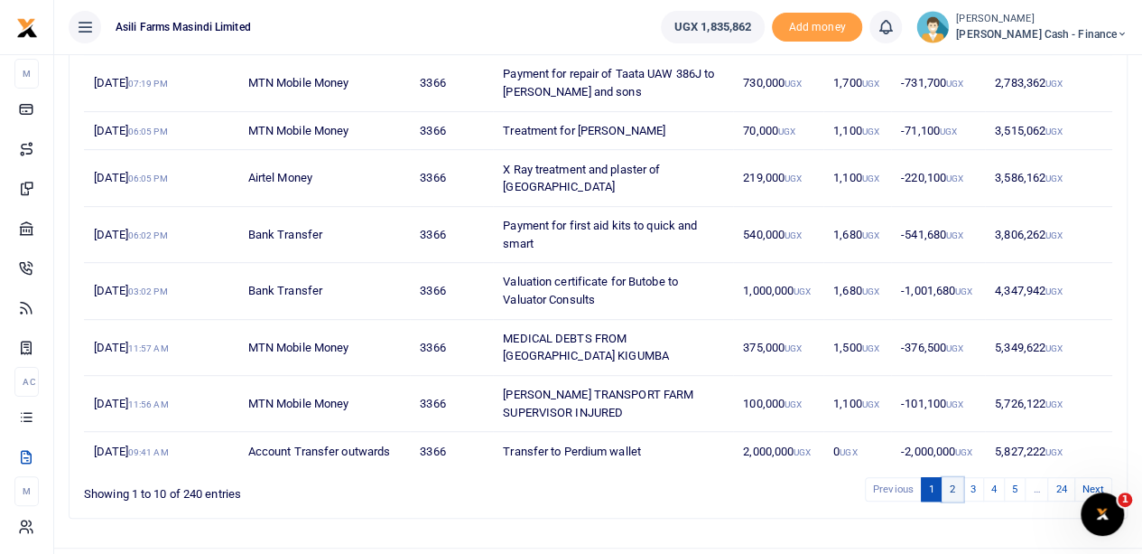
click at [961, 477] on link "2" at bounding box center [953, 489] width 22 height 24
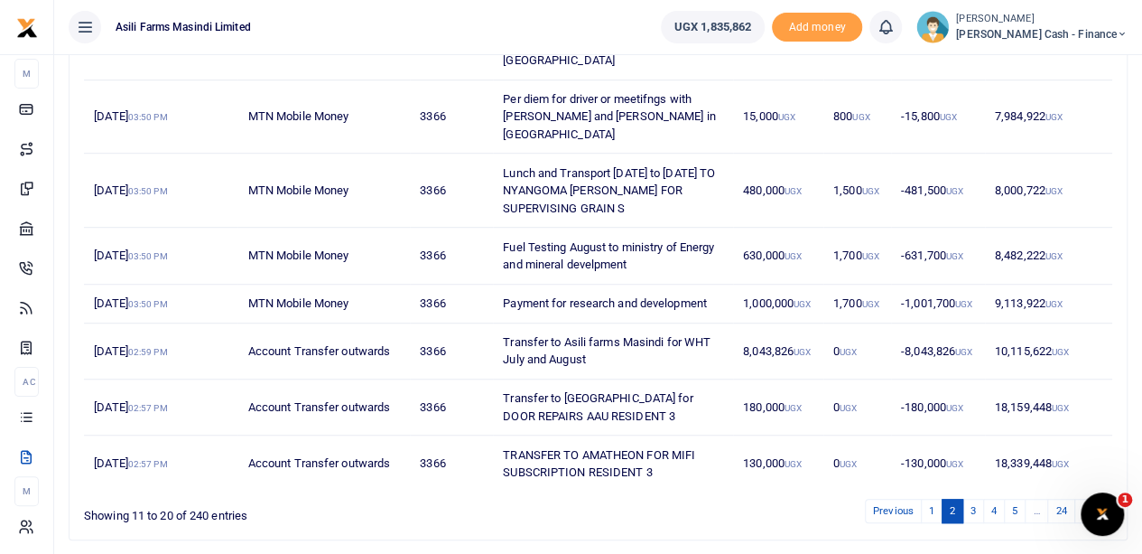
scroll to position [465, 0]
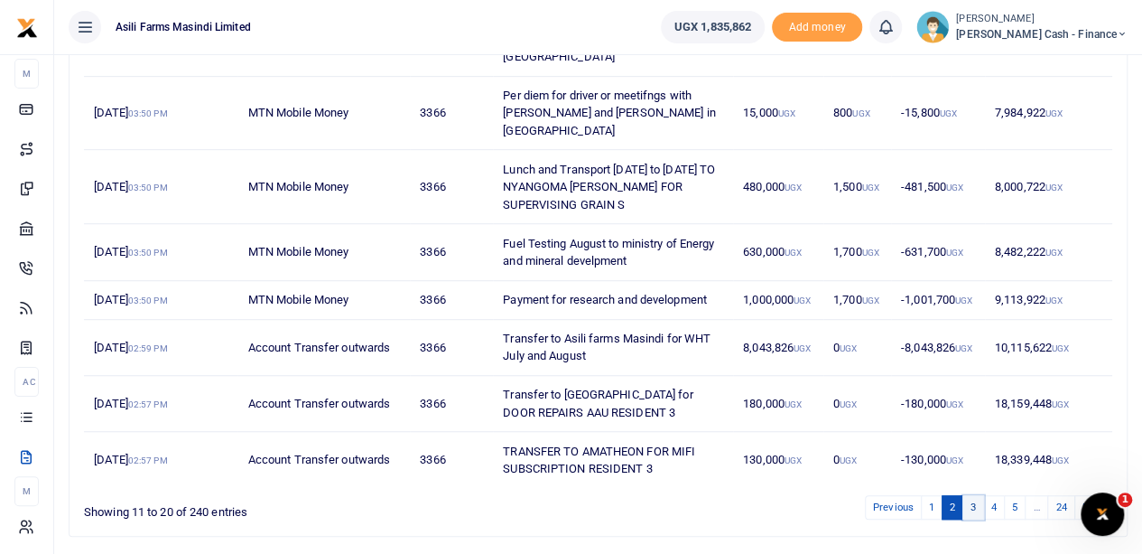
click at [972, 495] on link "3" at bounding box center [974, 507] width 22 height 24
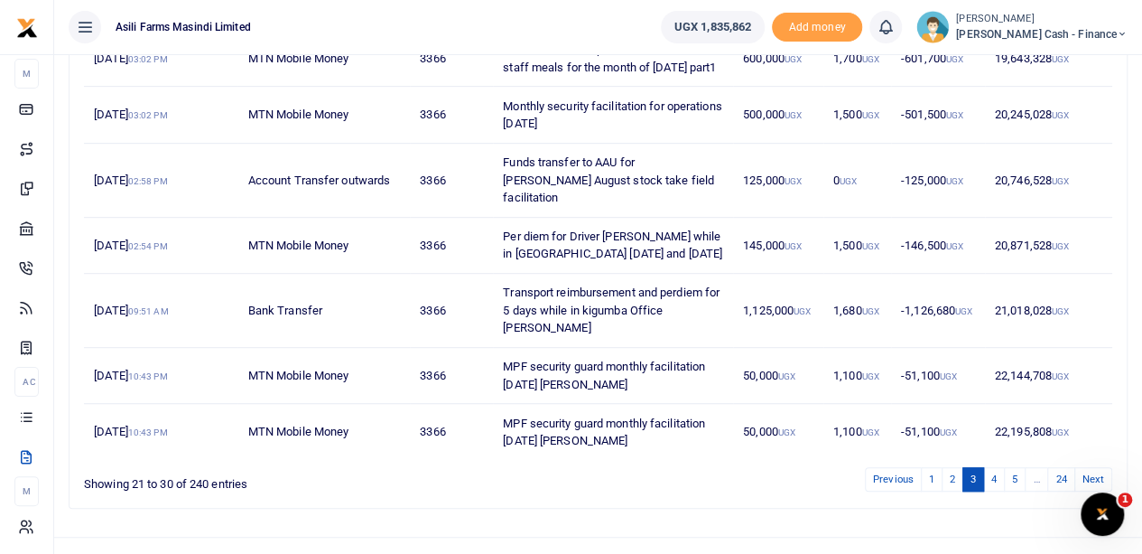
scroll to position [448, 0]
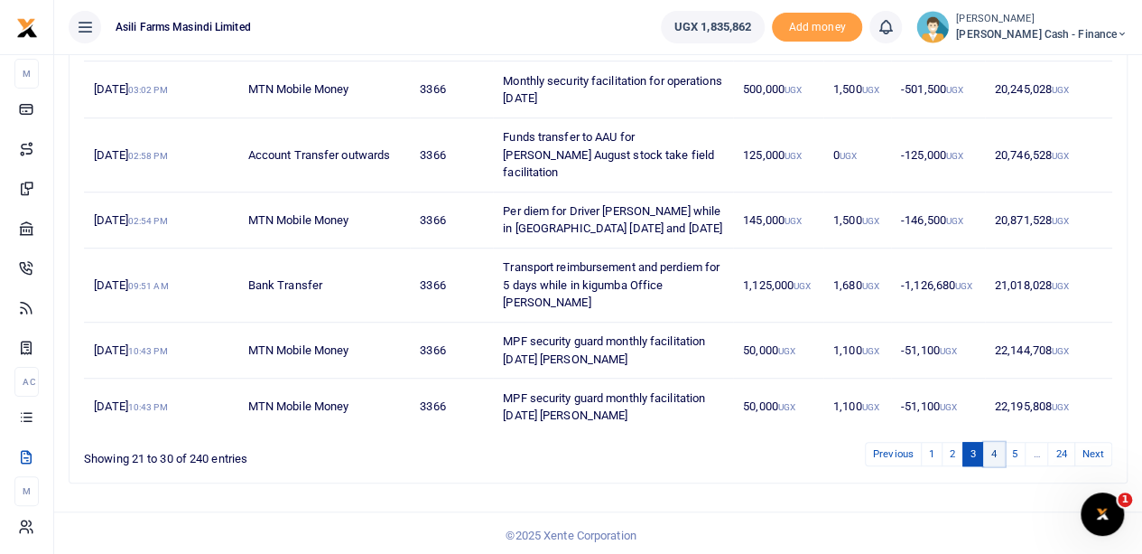
click at [997, 451] on link "4" at bounding box center [994, 454] width 22 height 24
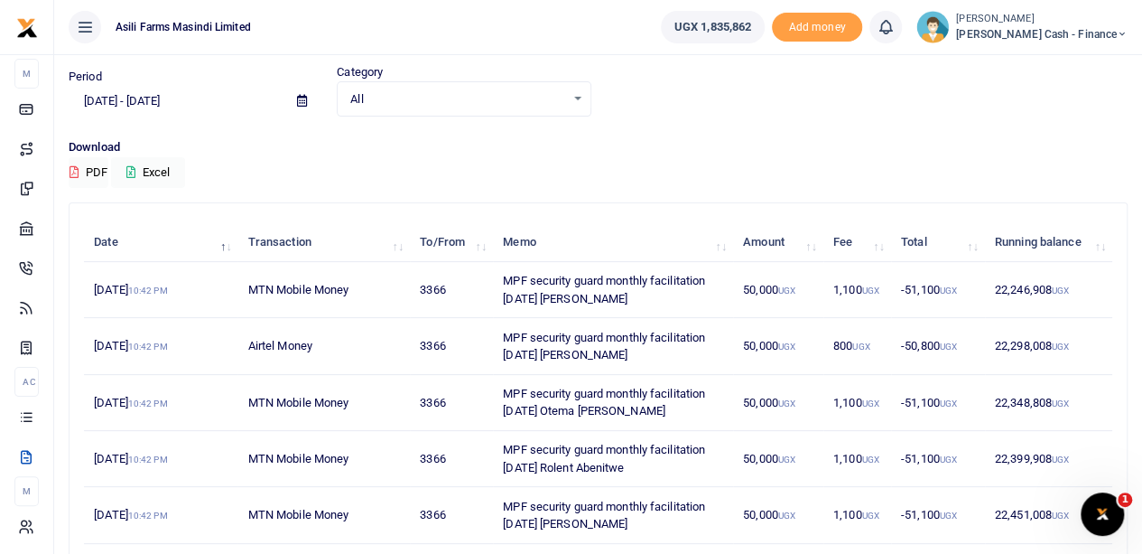
scroll to position [0, 0]
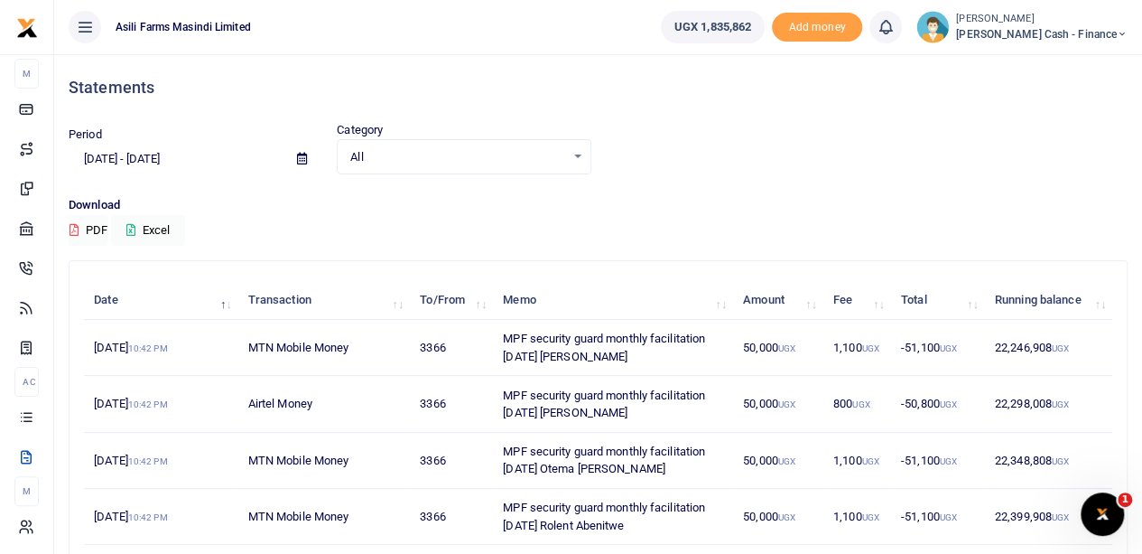
drag, startPoint x: 860, startPoint y: 244, endPoint x: 799, endPoint y: 200, distance: 74.4
click at [799, 200] on p "Download" at bounding box center [598, 205] width 1059 height 19
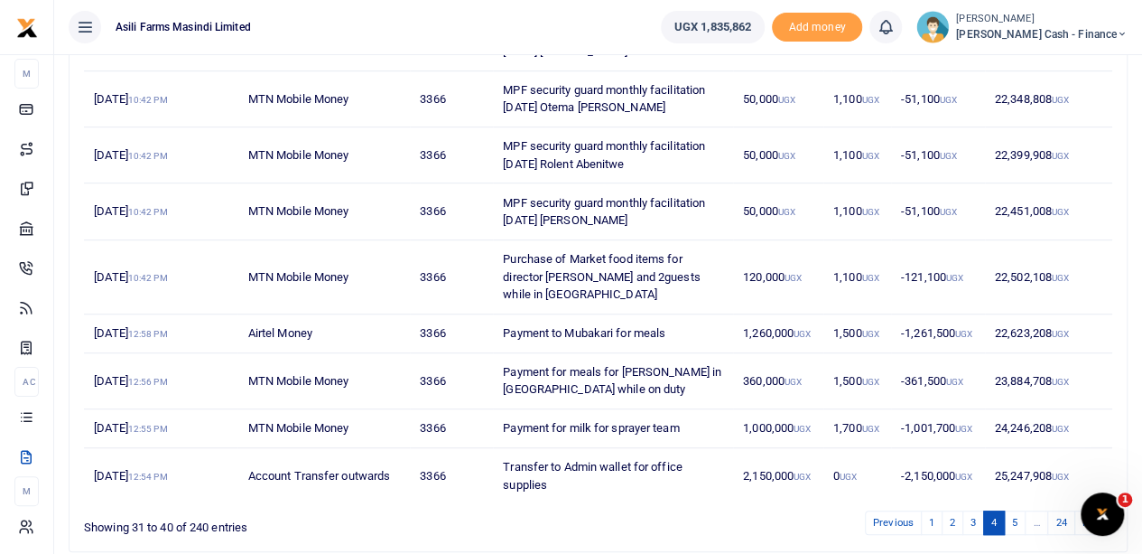
scroll to position [430, 0]
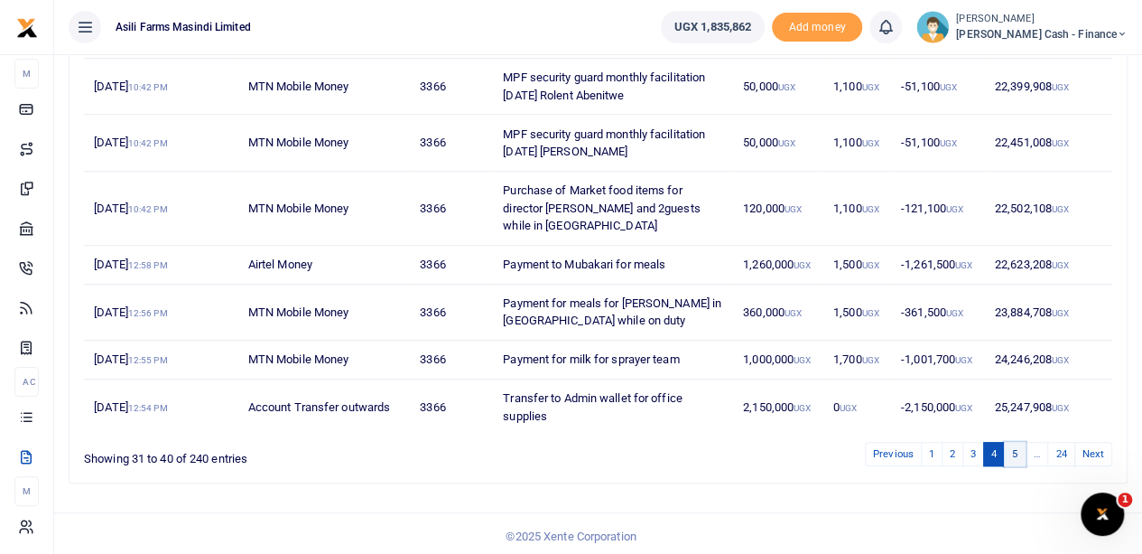
click at [1016, 447] on link "5" at bounding box center [1015, 454] width 22 height 24
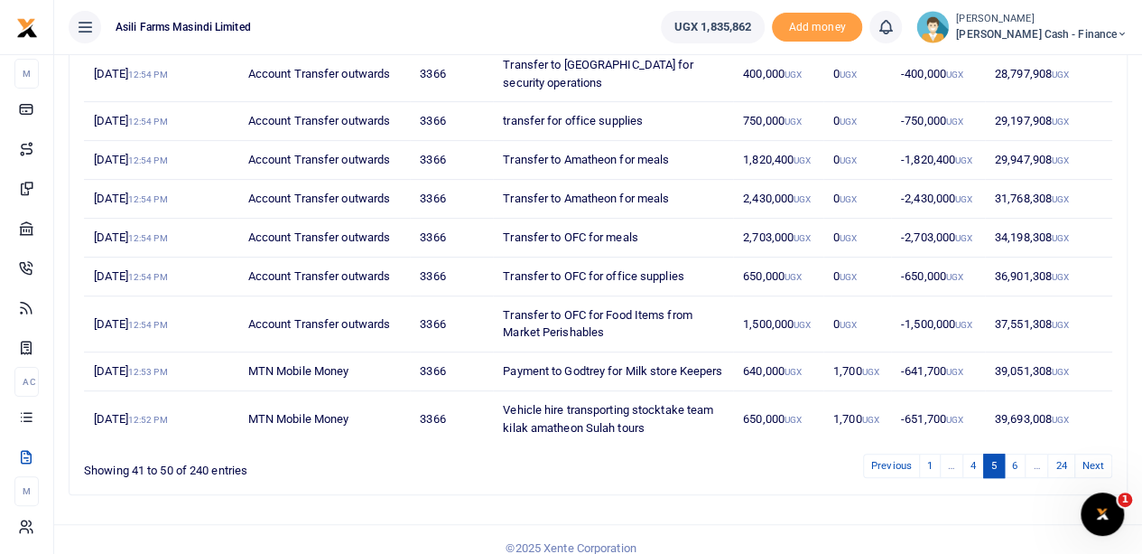
scroll to position [341, 0]
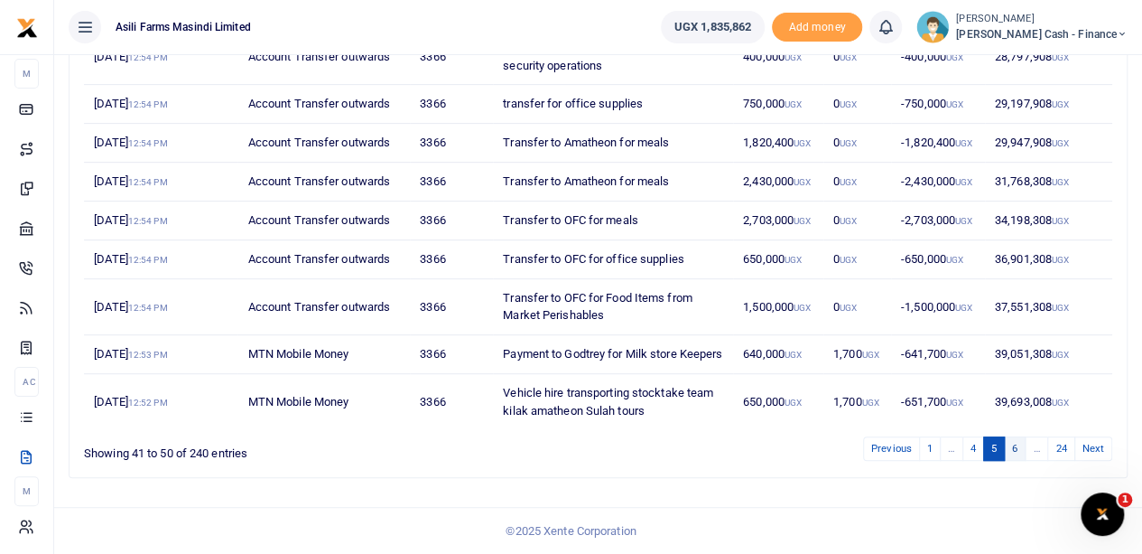
click at [1015, 448] on link "6" at bounding box center [1015, 448] width 22 height 24
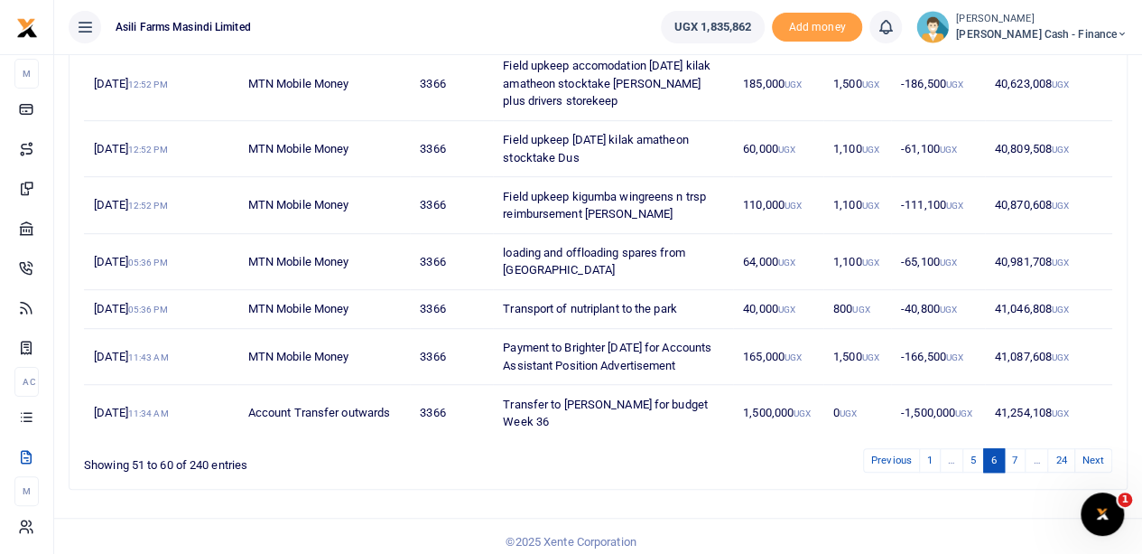
scroll to position [465, 0]
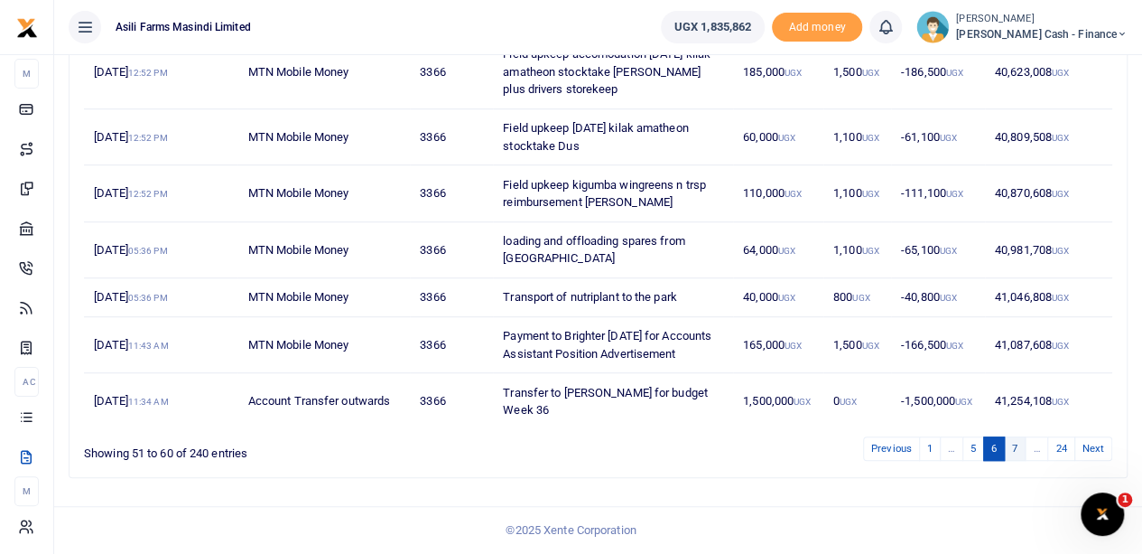
click at [1015, 451] on link "7" at bounding box center [1015, 448] width 22 height 24
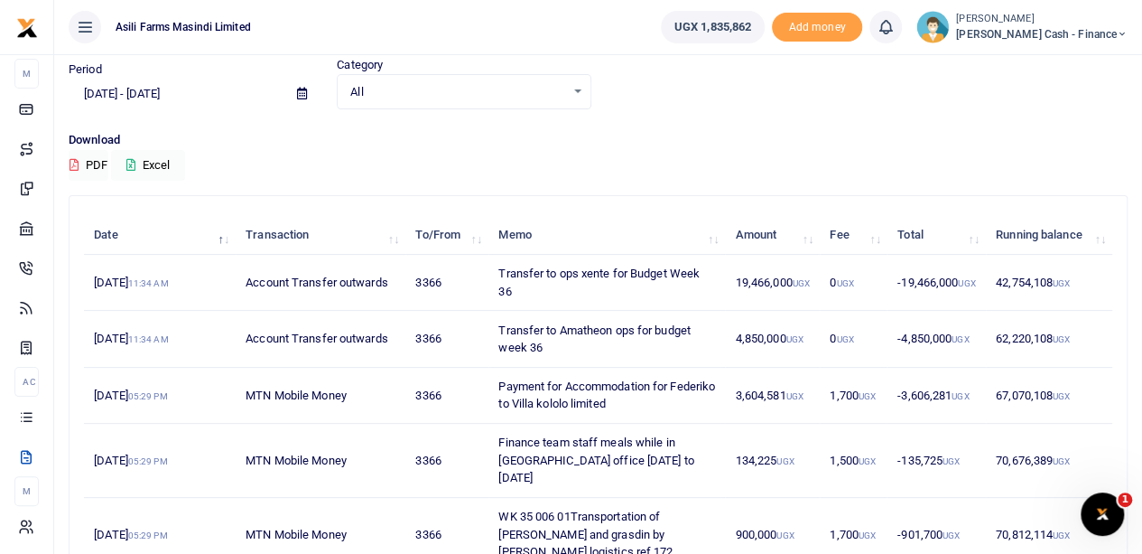
scroll to position [271, 0]
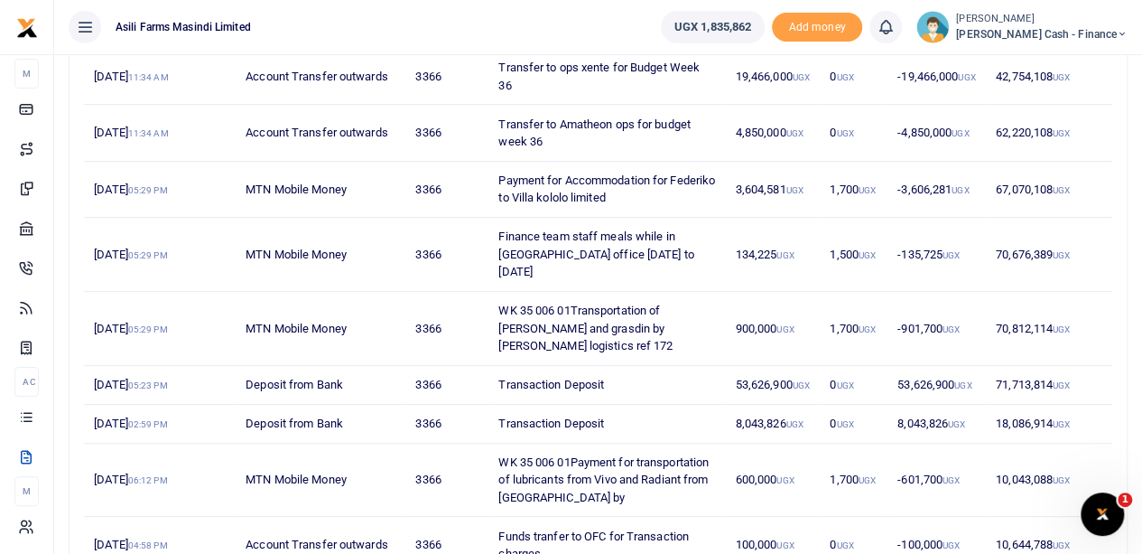
click at [1014, 321] on td "70,812,114 UGX" at bounding box center [1049, 329] width 126 height 74
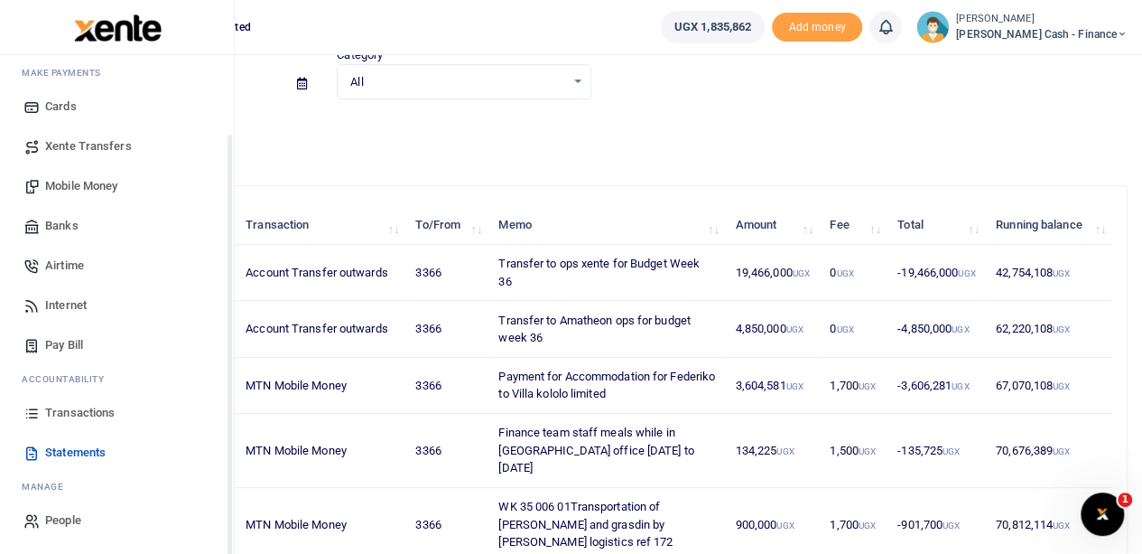
scroll to position [0, 0]
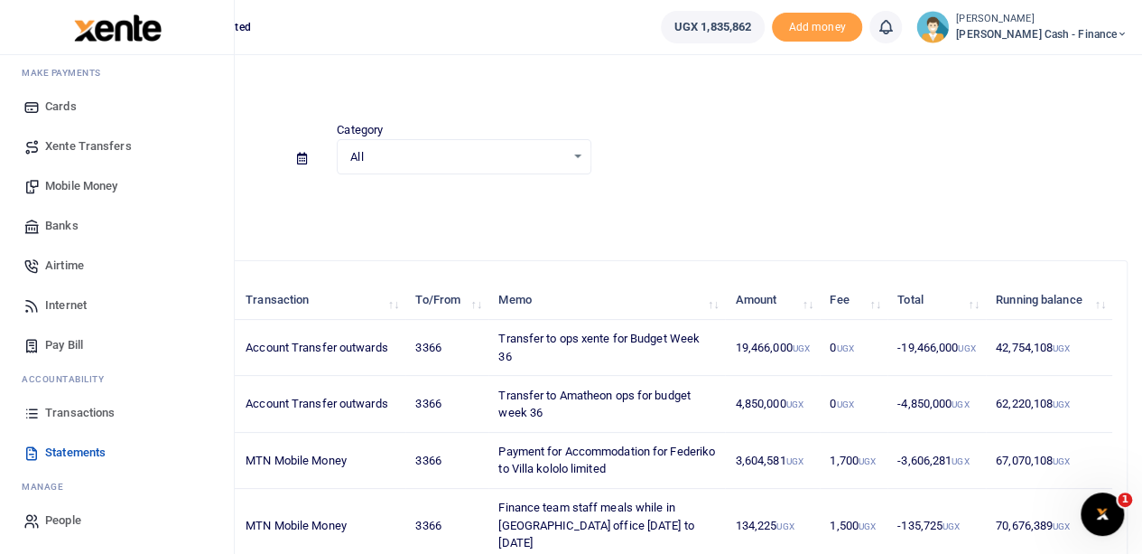
click at [79, 409] on span "Transactions" at bounding box center [80, 413] width 70 height 18
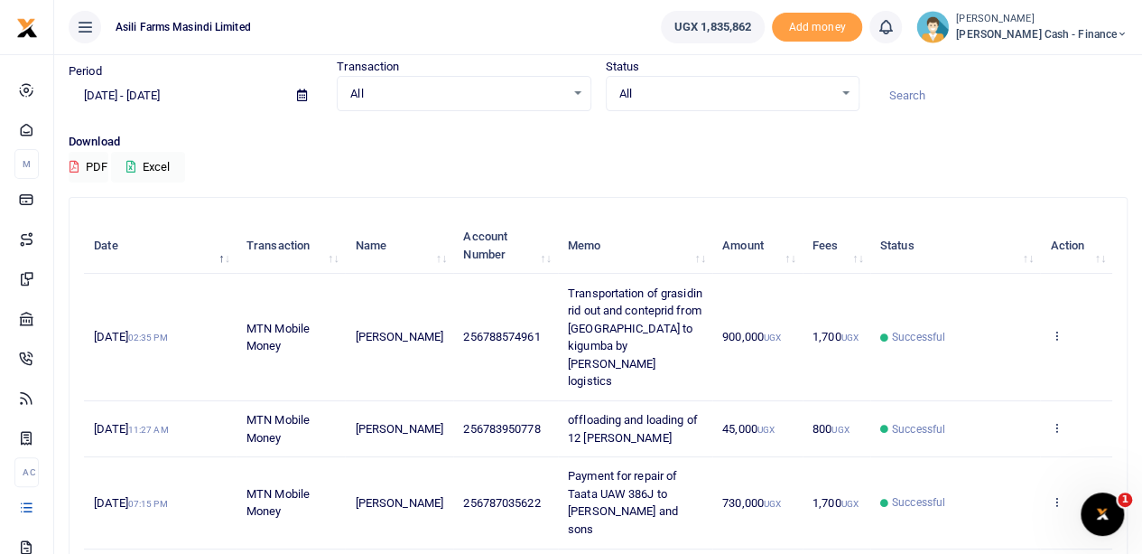
scroll to position [90, 0]
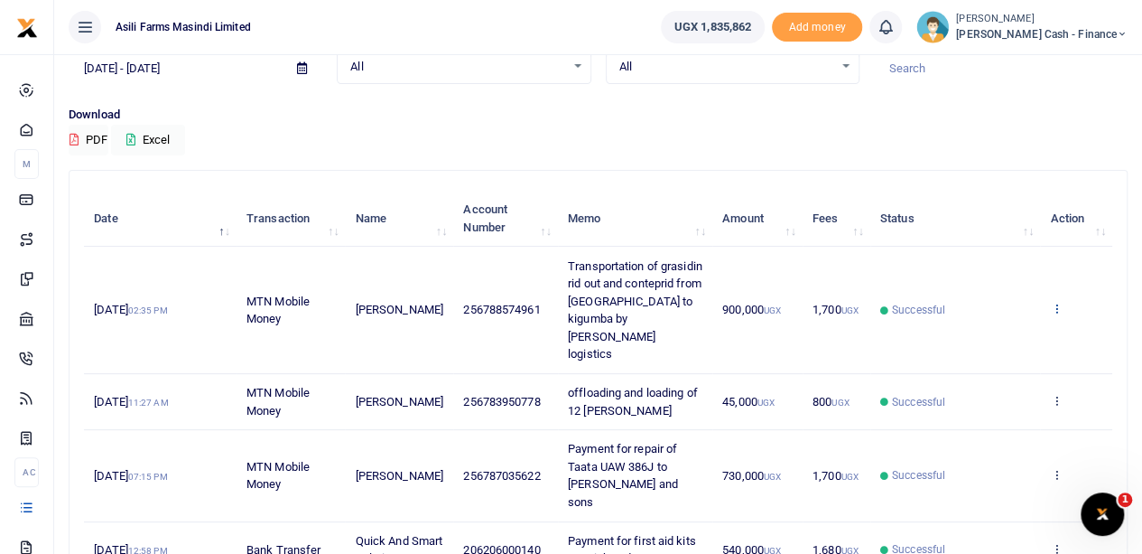
click at [1055, 302] on icon at bounding box center [1056, 308] width 12 height 13
click at [988, 334] on link "View details" at bounding box center [990, 329] width 143 height 25
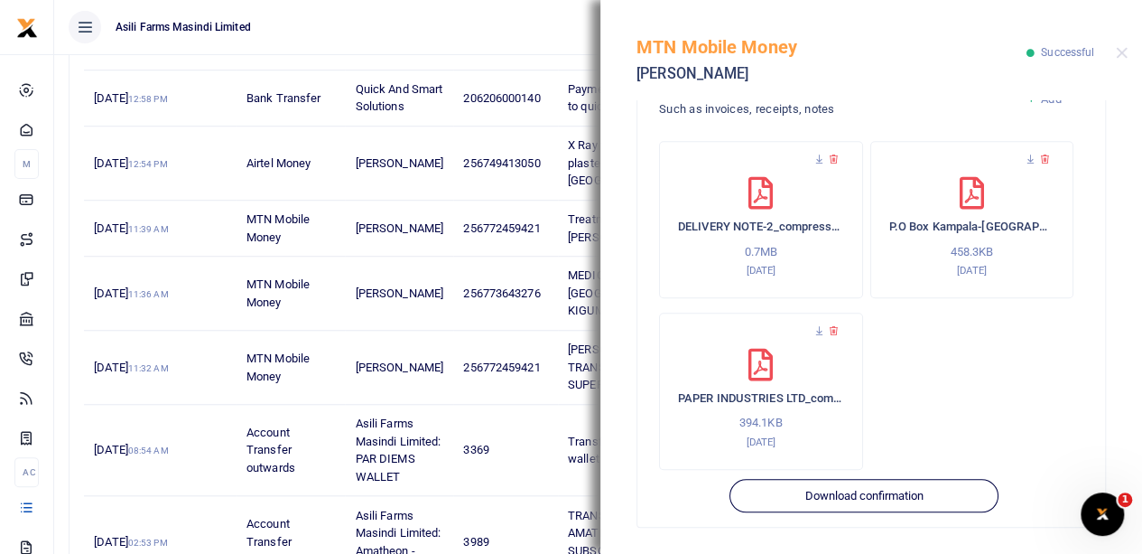
scroll to position [489, 0]
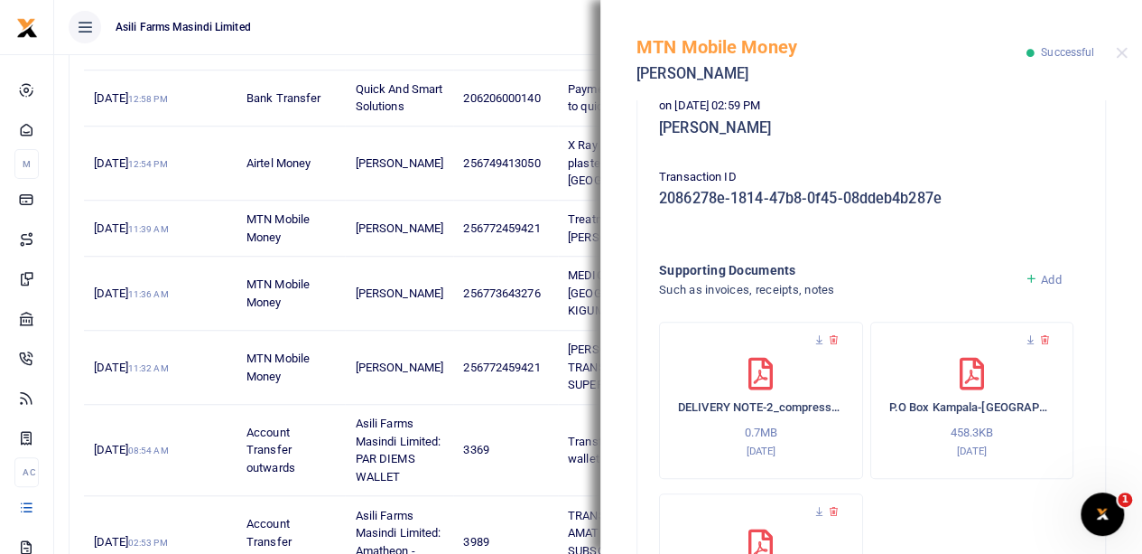
click at [1041, 277] on span "Add" at bounding box center [1051, 280] width 20 height 14
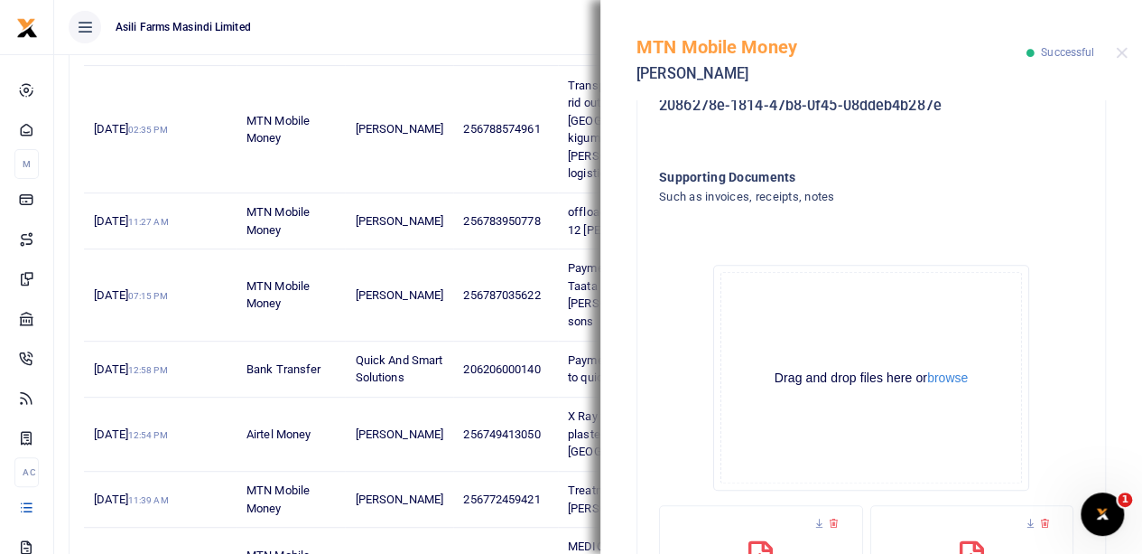
scroll to position [670, 0]
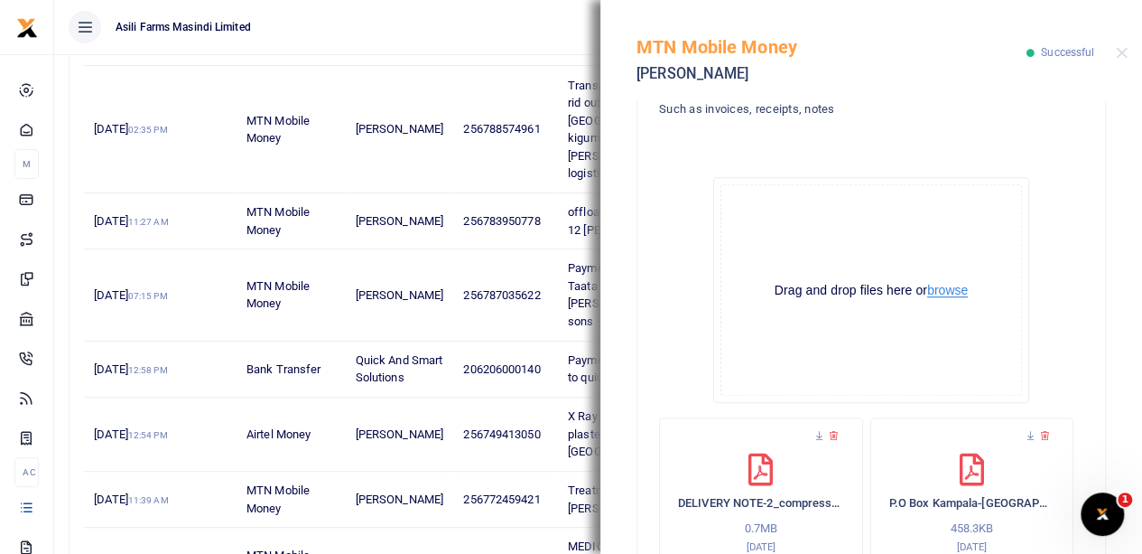
click at [941, 291] on button "browse" at bounding box center [947, 291] width 41 height 14
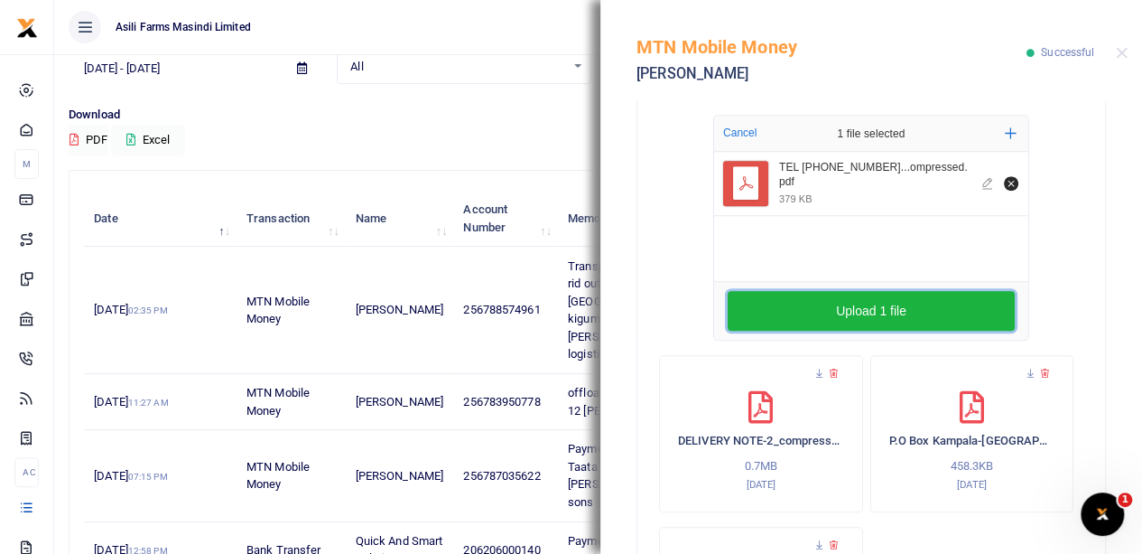
scroll to position [760, 0]
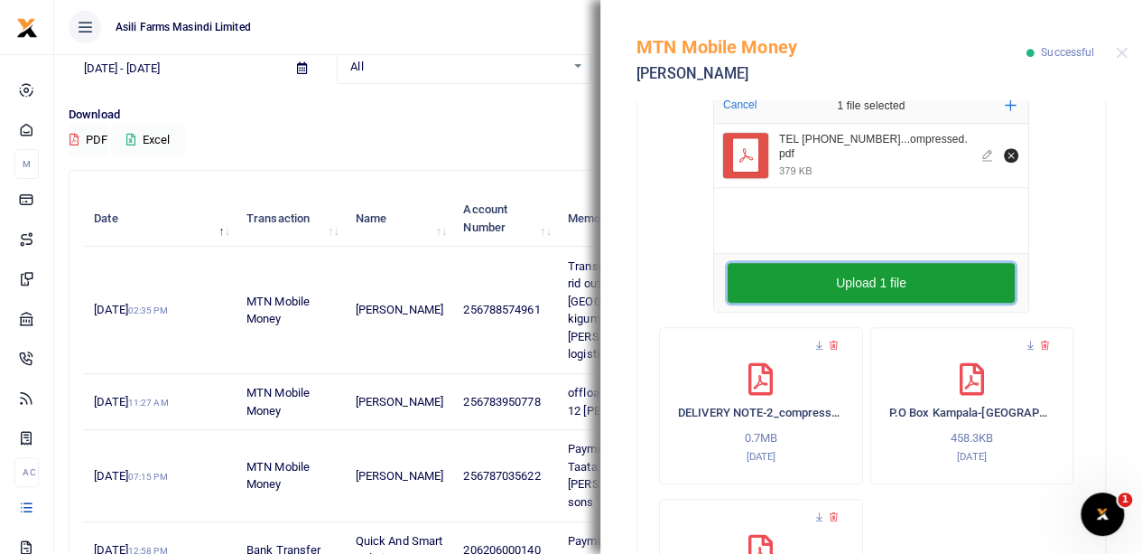
click at [865, 280] on button "Upload 1 file" at bounding box center [871, 283] width 287 height 40
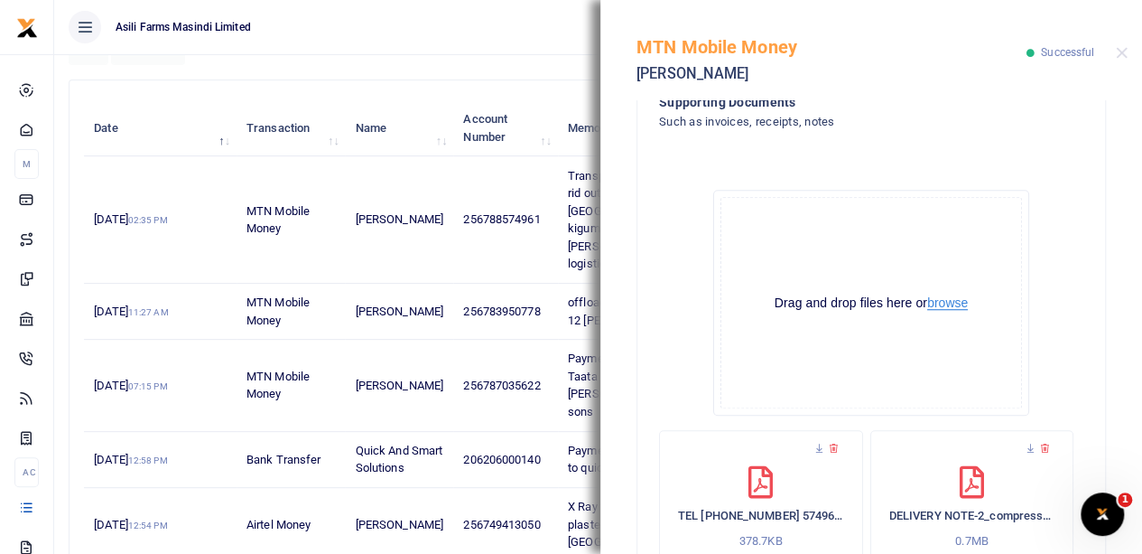
scroll to position [766, 0]
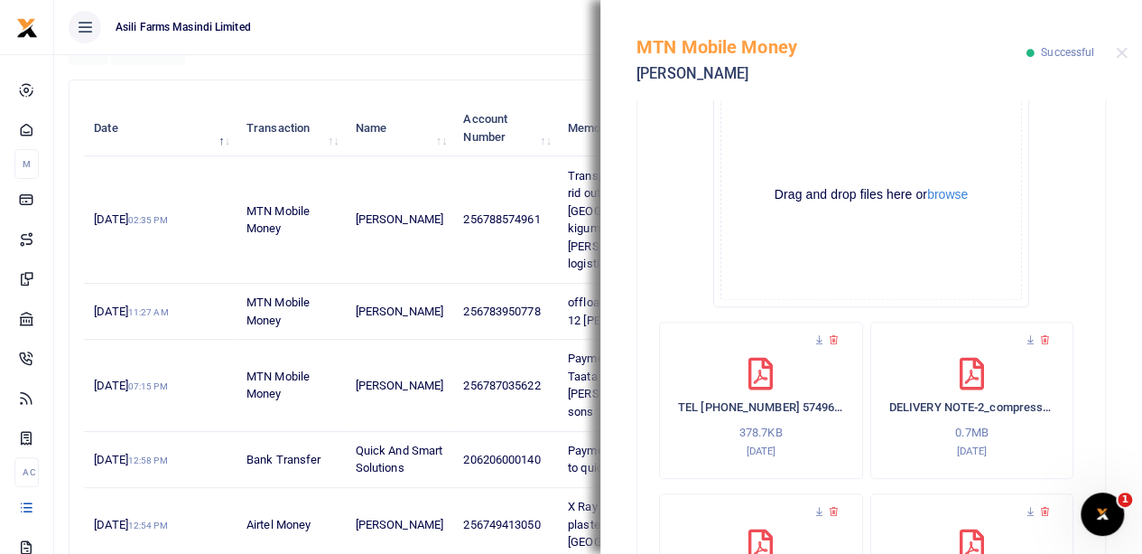
click at [1039, 337] on icon at bounding box center [1045, 340] width 12 height 12
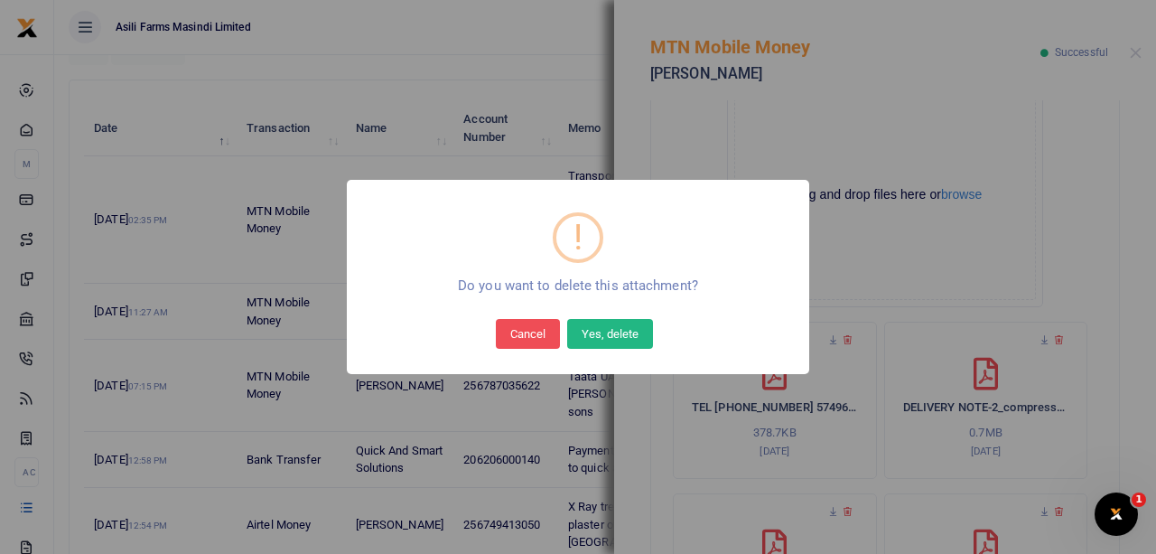
drag, startPoint x: 600, startPoint y: 329, endPoint x: 643, endPoint y: 332, distance: 42.6
click at [600, 330] on button "Yes, delete" at bounding box center [610, 333] width 86 height 29
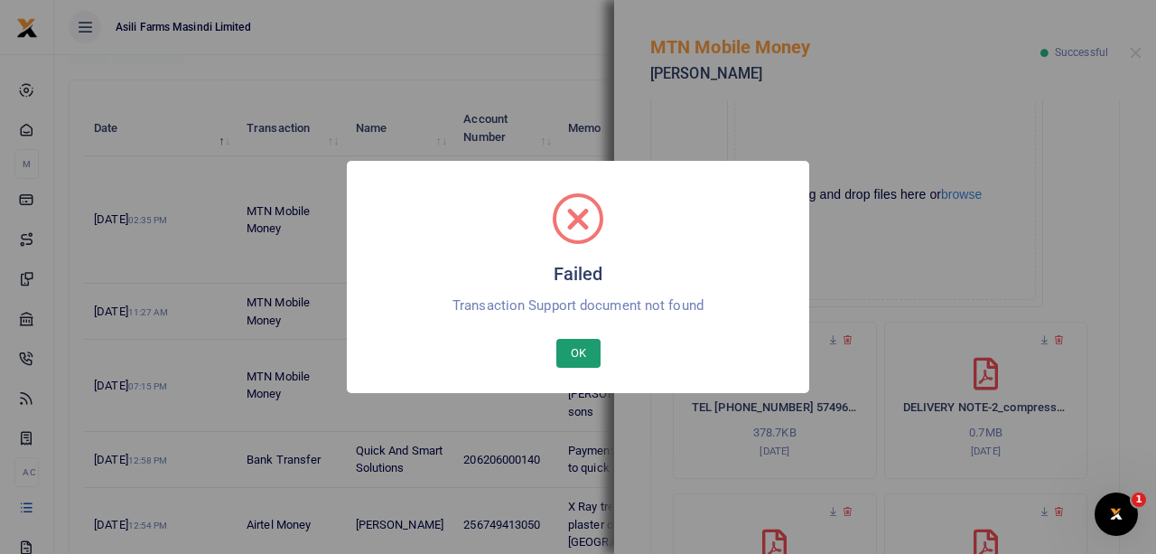
click at [577, 343] on button "OK" at bounding box center [578, 353] width 44 height 29
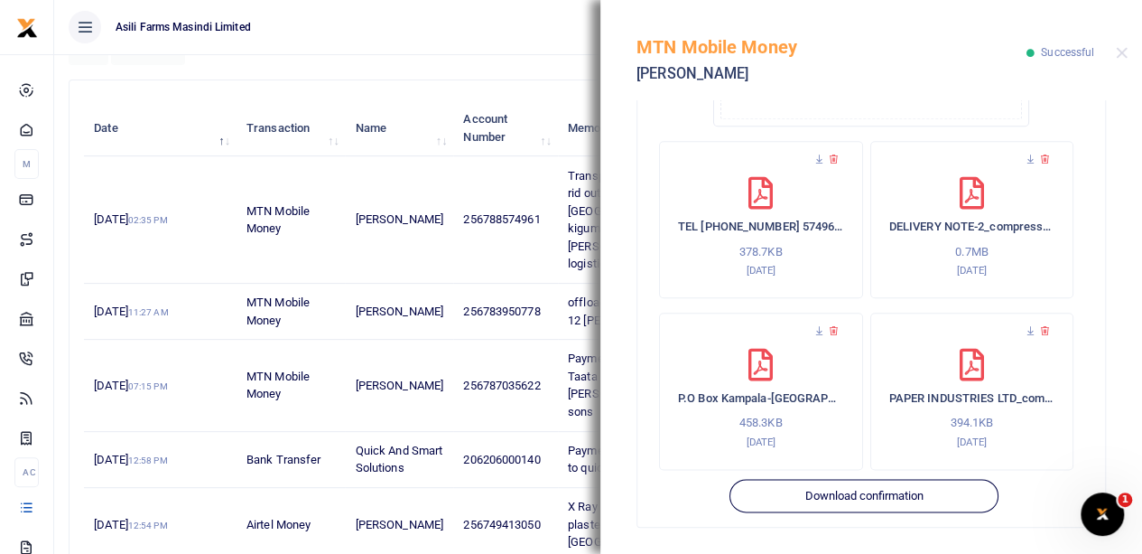
scroll to position [361, 0]
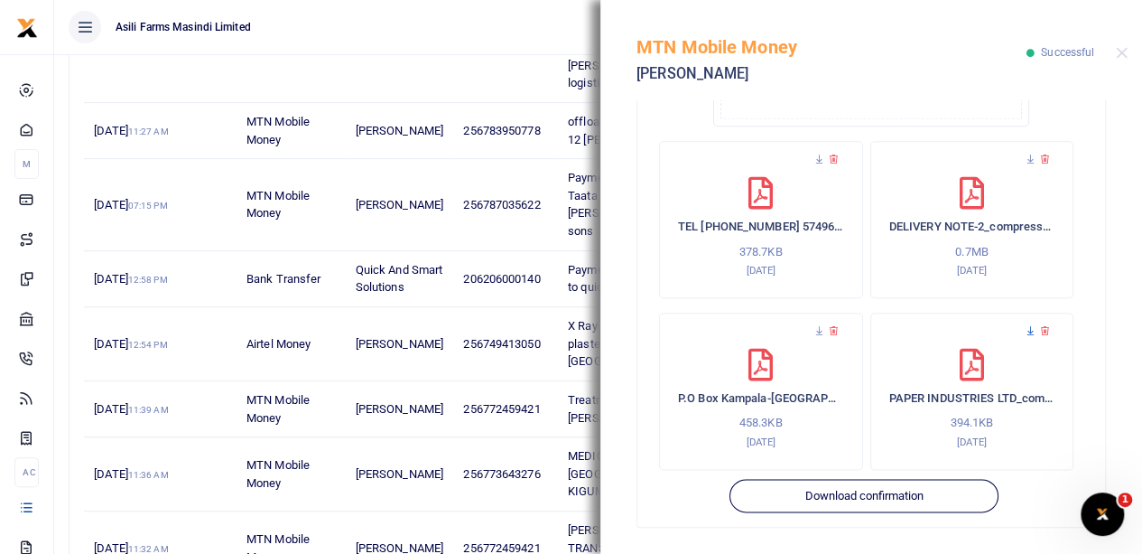
click at [1025, 330] on icon at bounding box center [1031, 331] width 12 height 12
